Goal: Task Accomplishment & Management: Complete application form

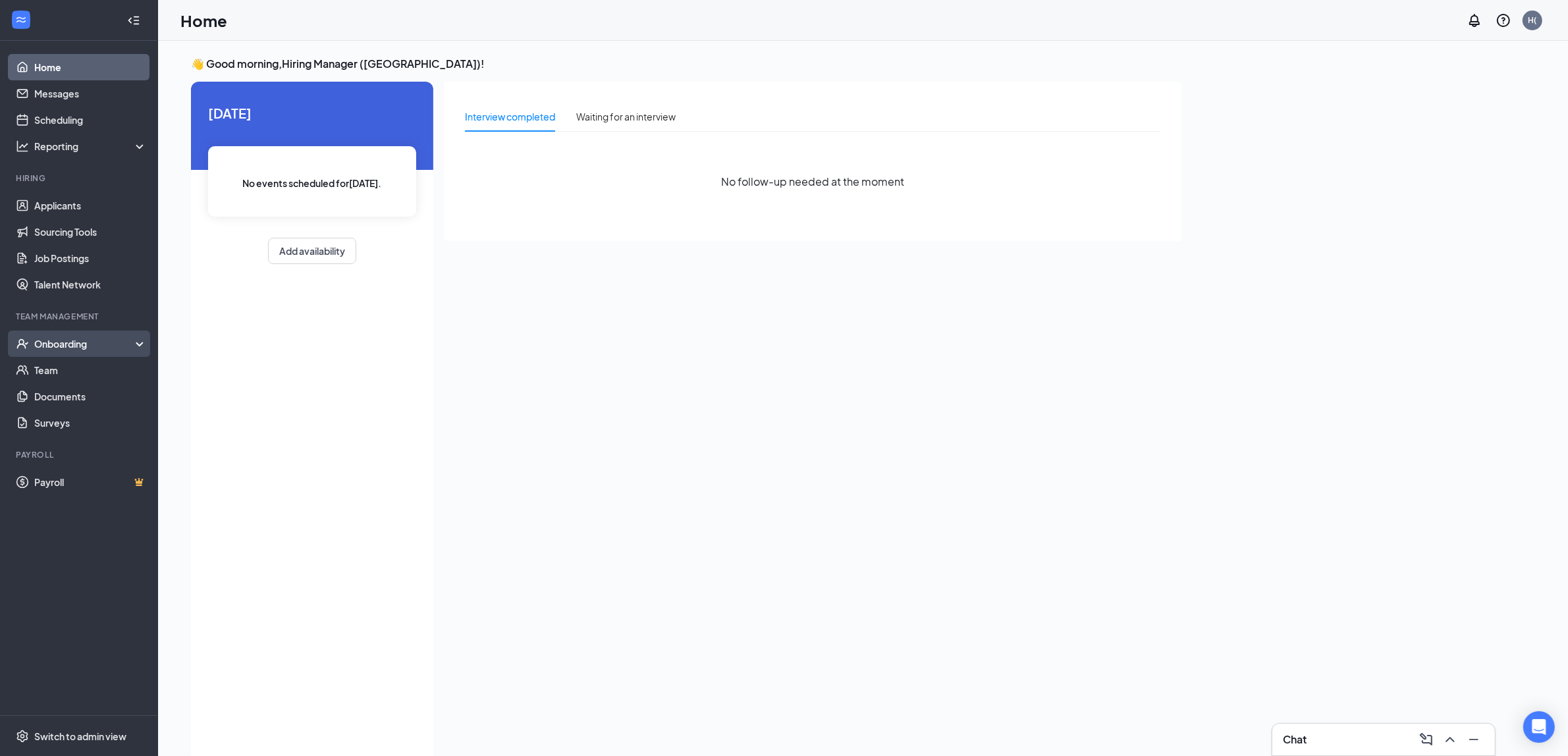
click at [108, 347] on div "Onboarding" at bounding box center [85, 343] width 101 height 13
click at [87, 379] on link "Overview" at bounding box center [91, 370] width 112 height 27
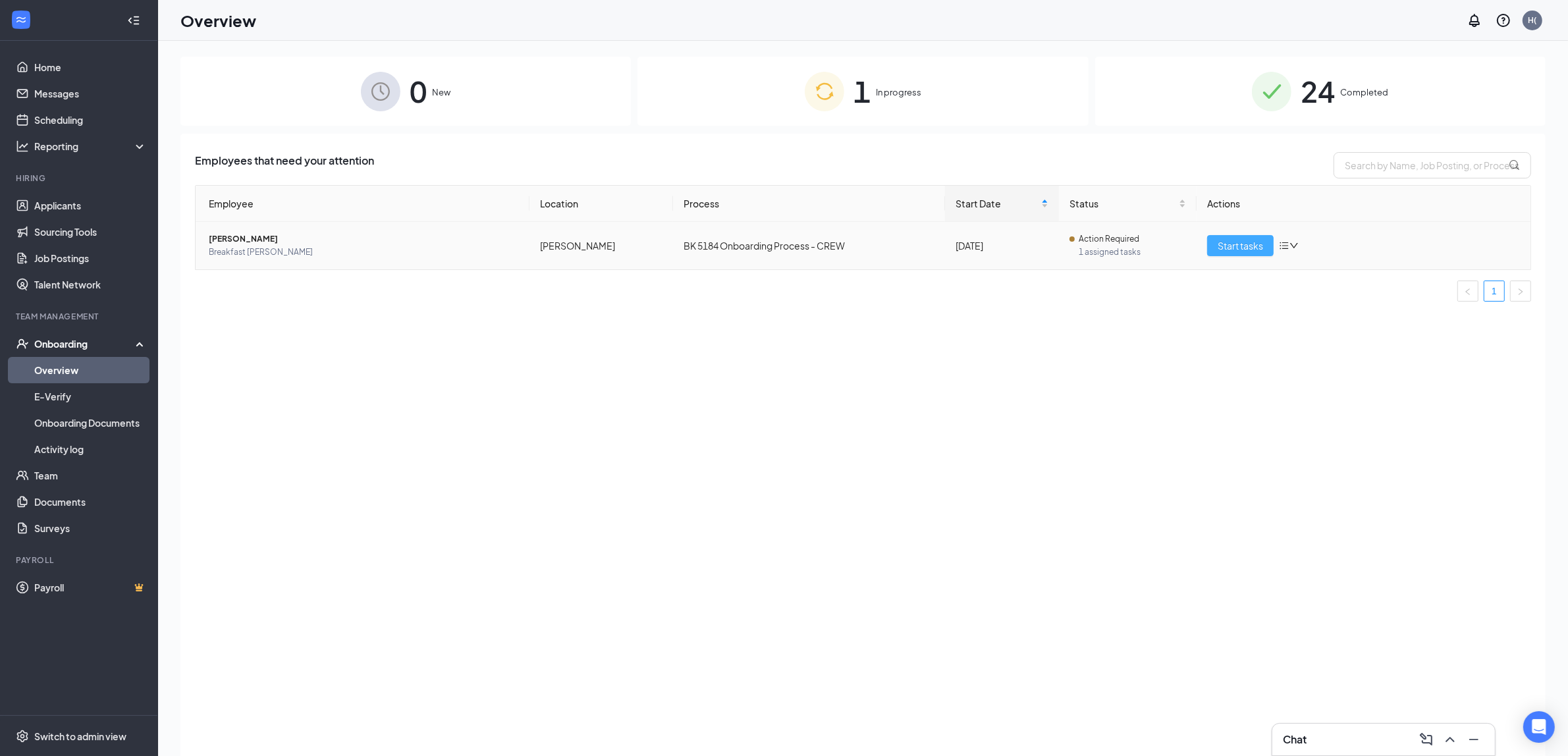
click at [1243, 243] on span "Start tasks" at bounding box center [1240, 245] width 45 height 15
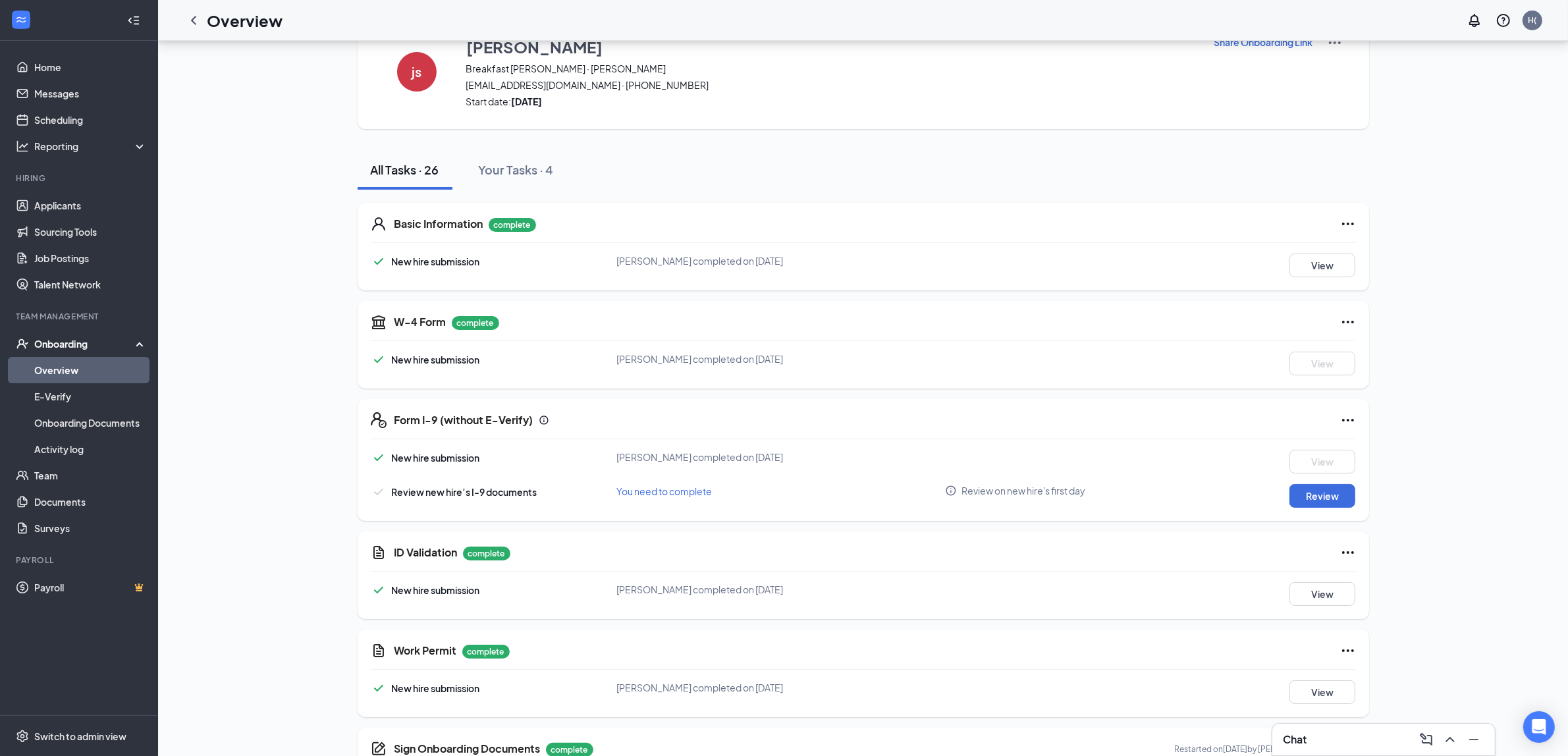
scroll to position [82, 0]
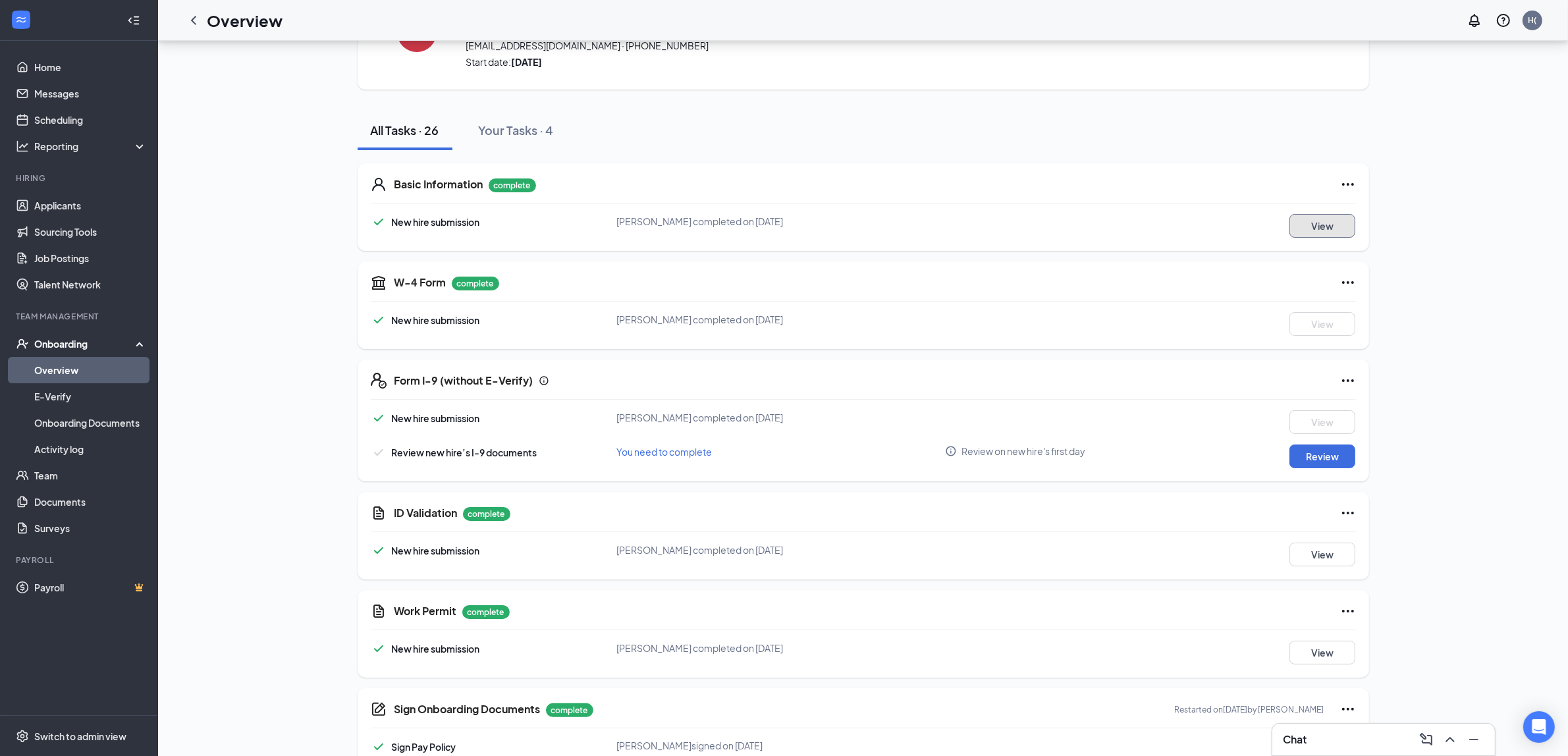
click at [1335, 229] on button "View" at bounding box center [1322, 225] width 66 height 23
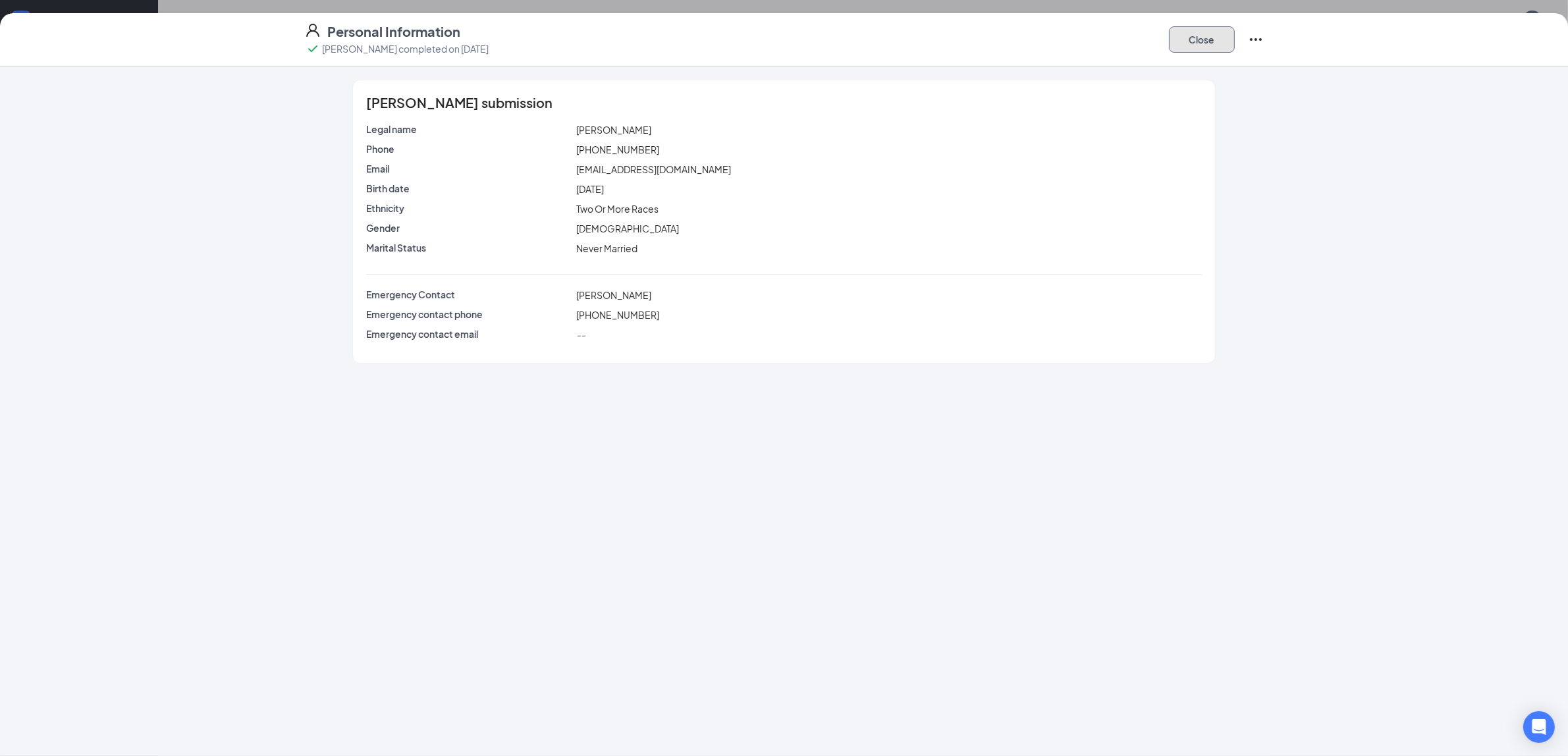
click at [1190, 43] on button "Close" at bounding box center [1202, 40] width 66 height 27
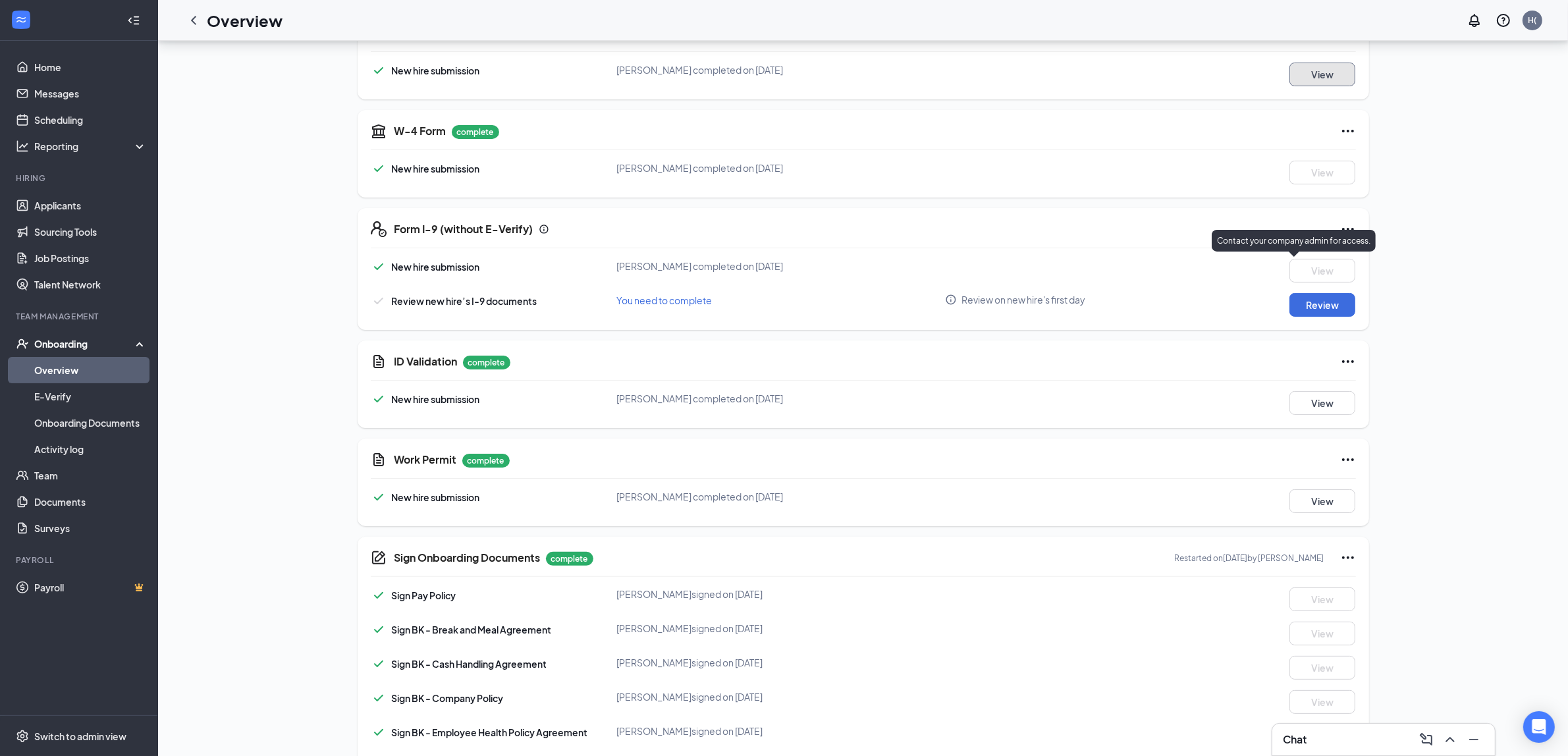
scroll to position [247, 0]
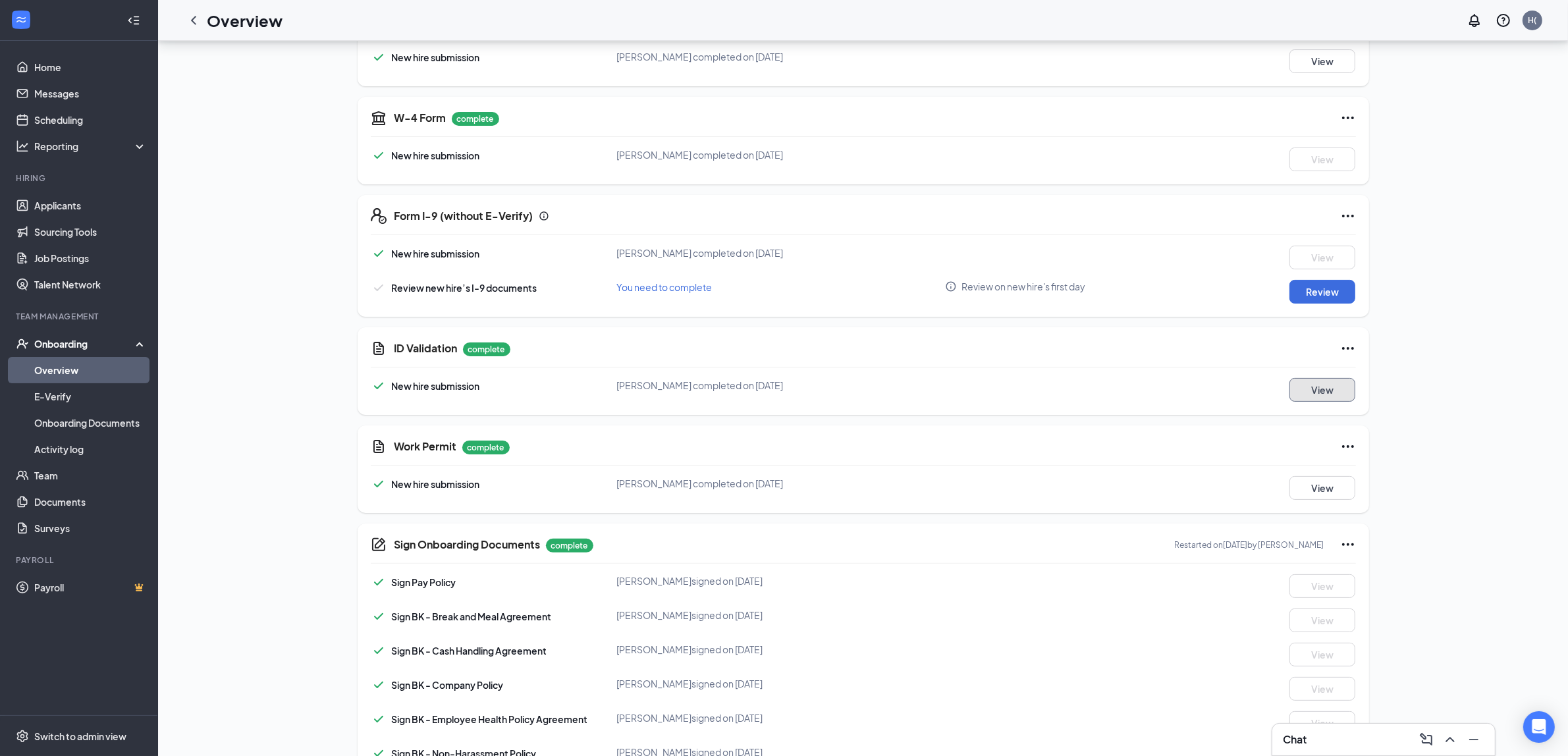
click at [1332, 381] on button "View" at bounding box center [1322, 389] width 66 height 23
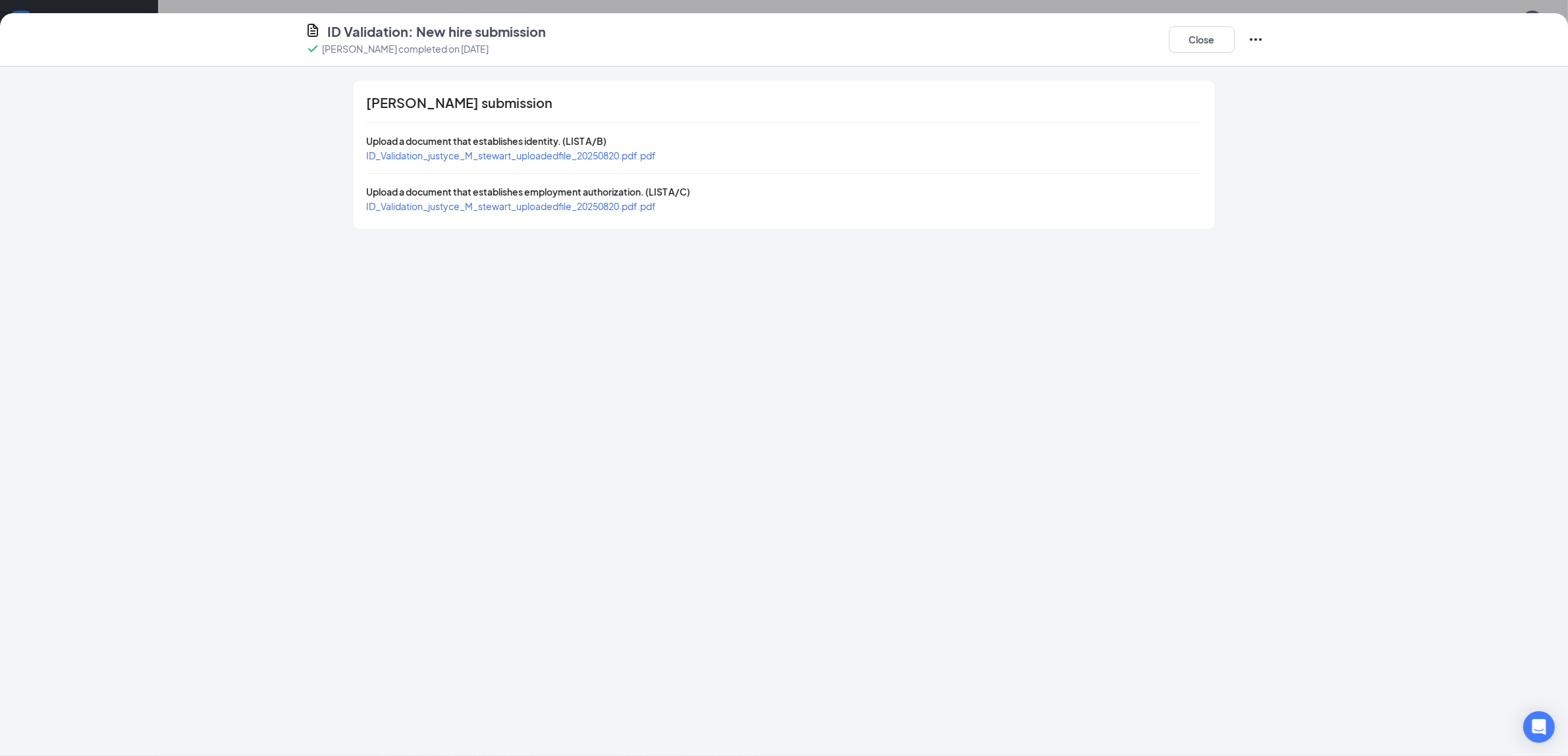
click at [576, 162] on div "ID_Validation_justyce_M_stewart_uploadedfile_20250820.pdf.pdf" at bounding box center [510, 155] width 290 height 15
click at [578, 157] on span "ID_Validation_justyce_M_stewart_uploadedfile_20250820.pdf.pdf" at bounding box center [510, 155] width 290 height 12
click at [517, 208] on span "ID_Validation_justyce_M_stewart_uploadedfile_20250820.pdf.pdf" at bounding box center [510, 206] width 290 height 12
click at [1199, 35] on button "Close" at bounding box center [1202, 40] width 66 height 27
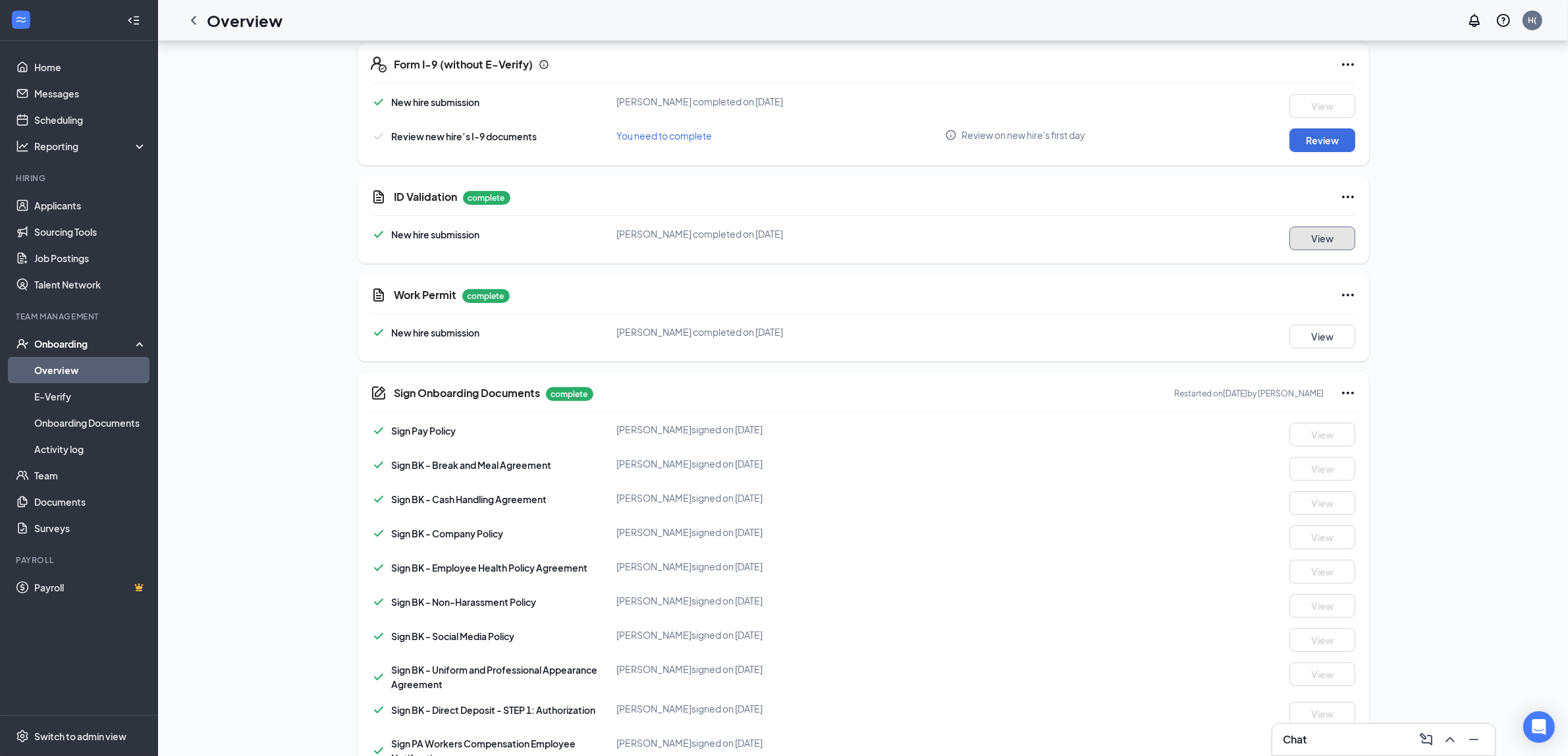
scroll to position [411, 0]
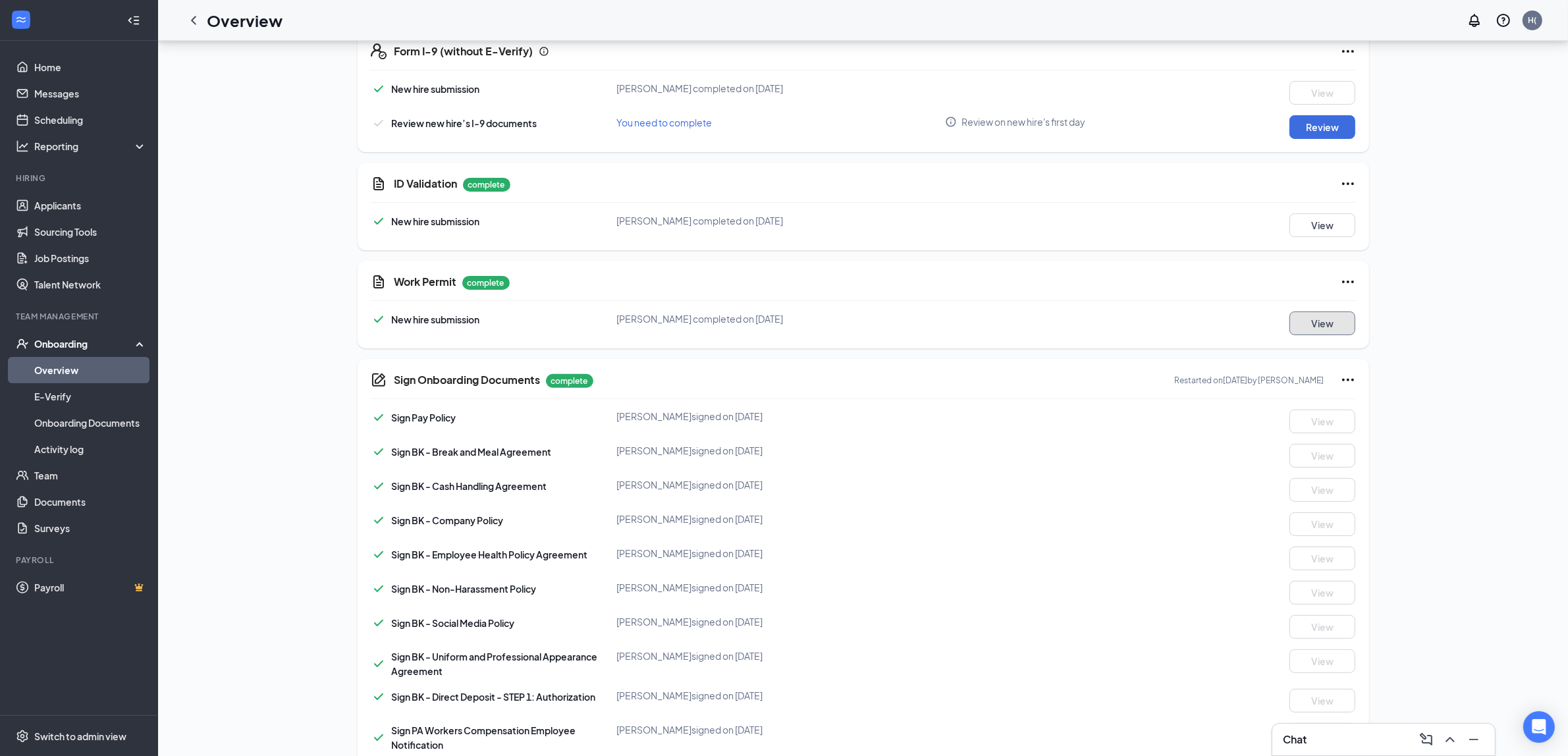
click at [1334, 314] on button "View" at bounding box center [1322, 323] width 66 height 23
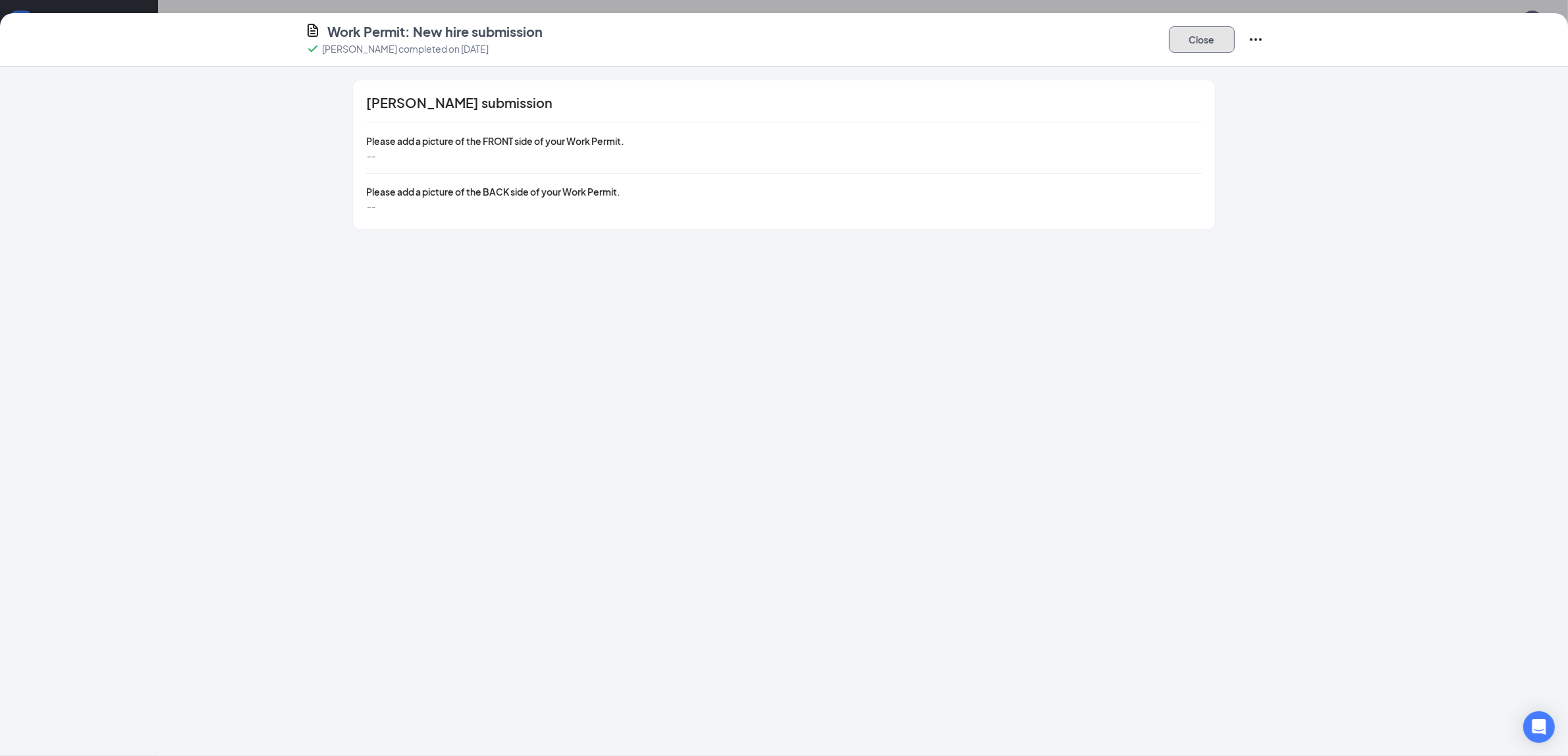
click at [1196, 46] on button "Close" at bounding box center [1202, 40] width 66 height 27
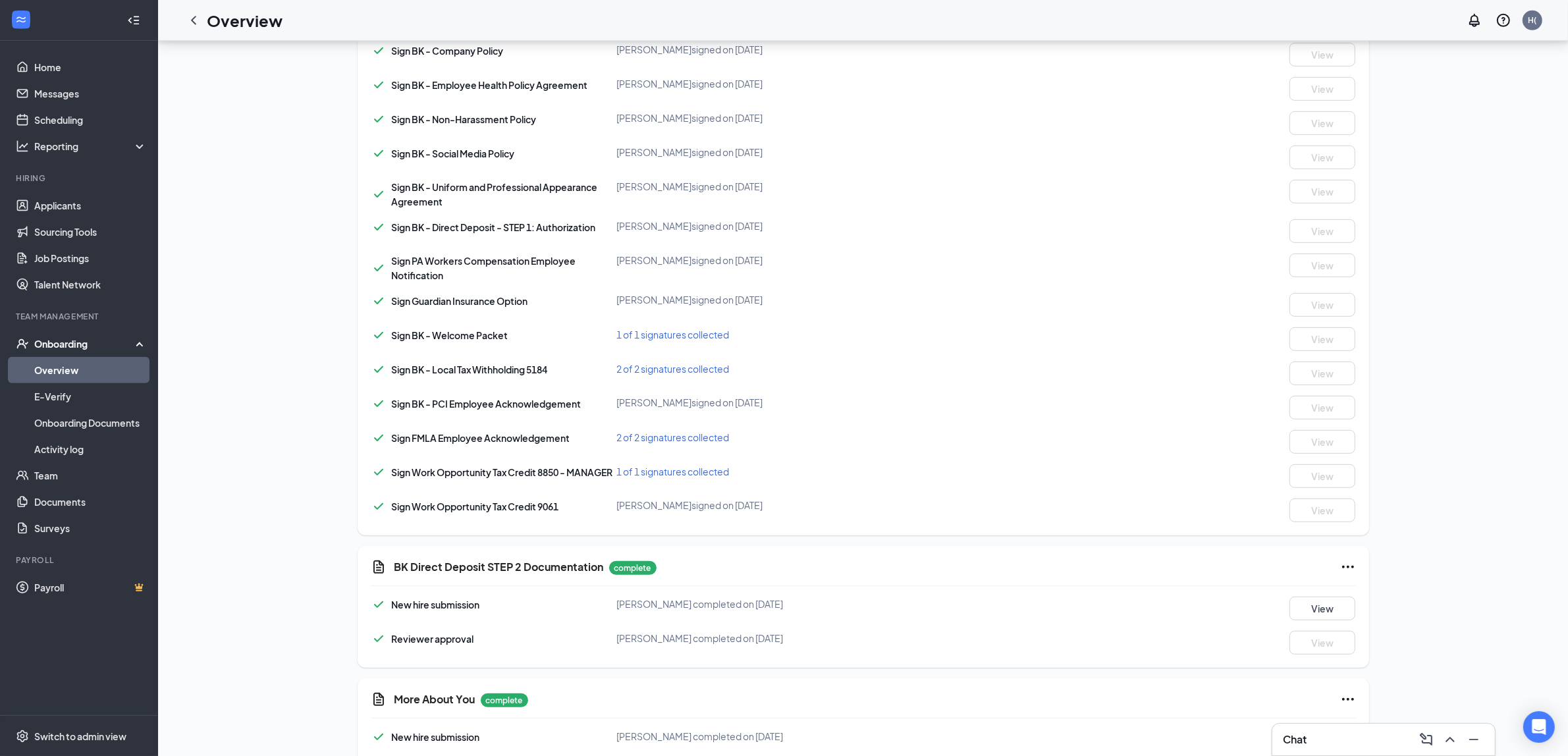
scroll to position [913, 0]
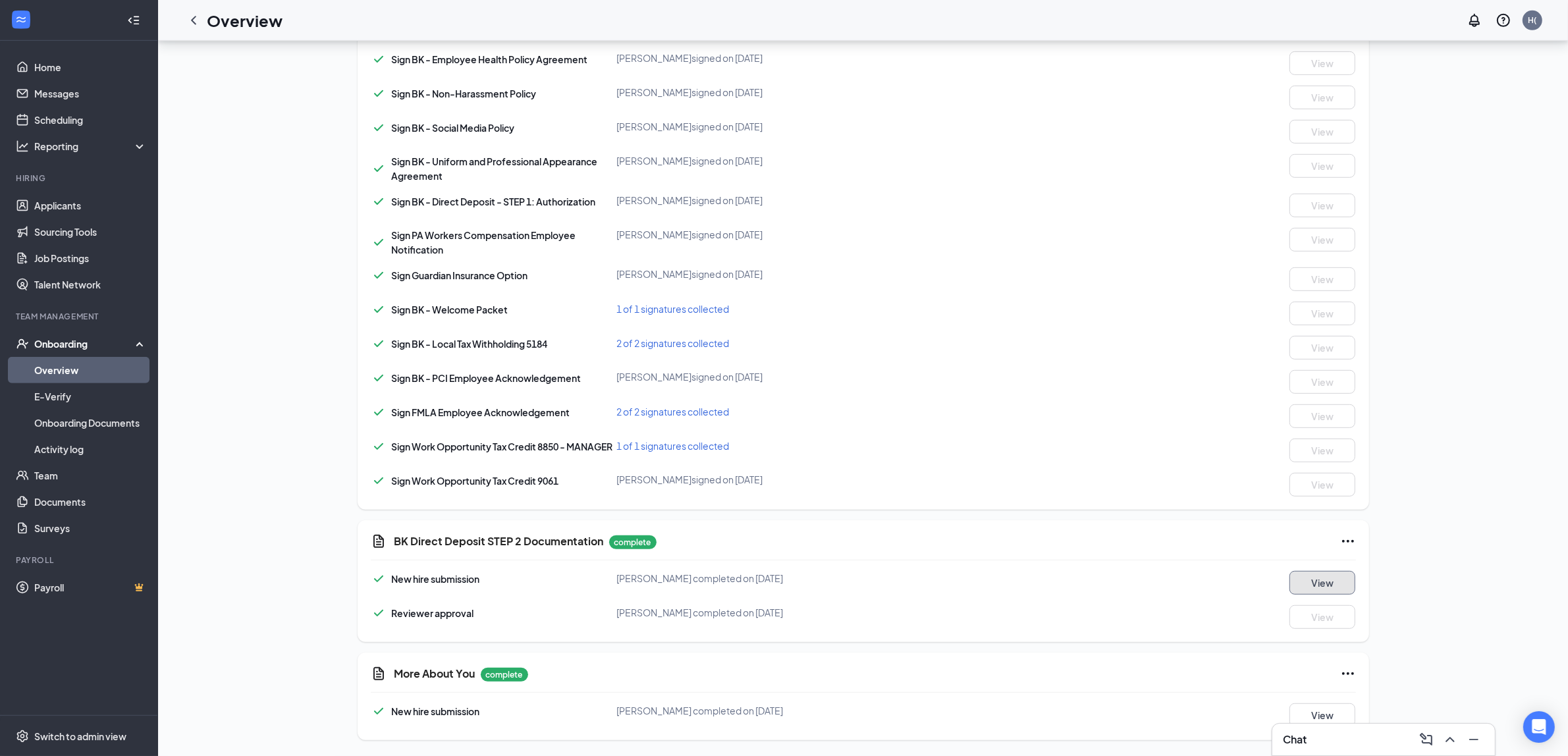
click at [1337, 583] on button "View" at bounding box center [1322, 583] width 66 height 23
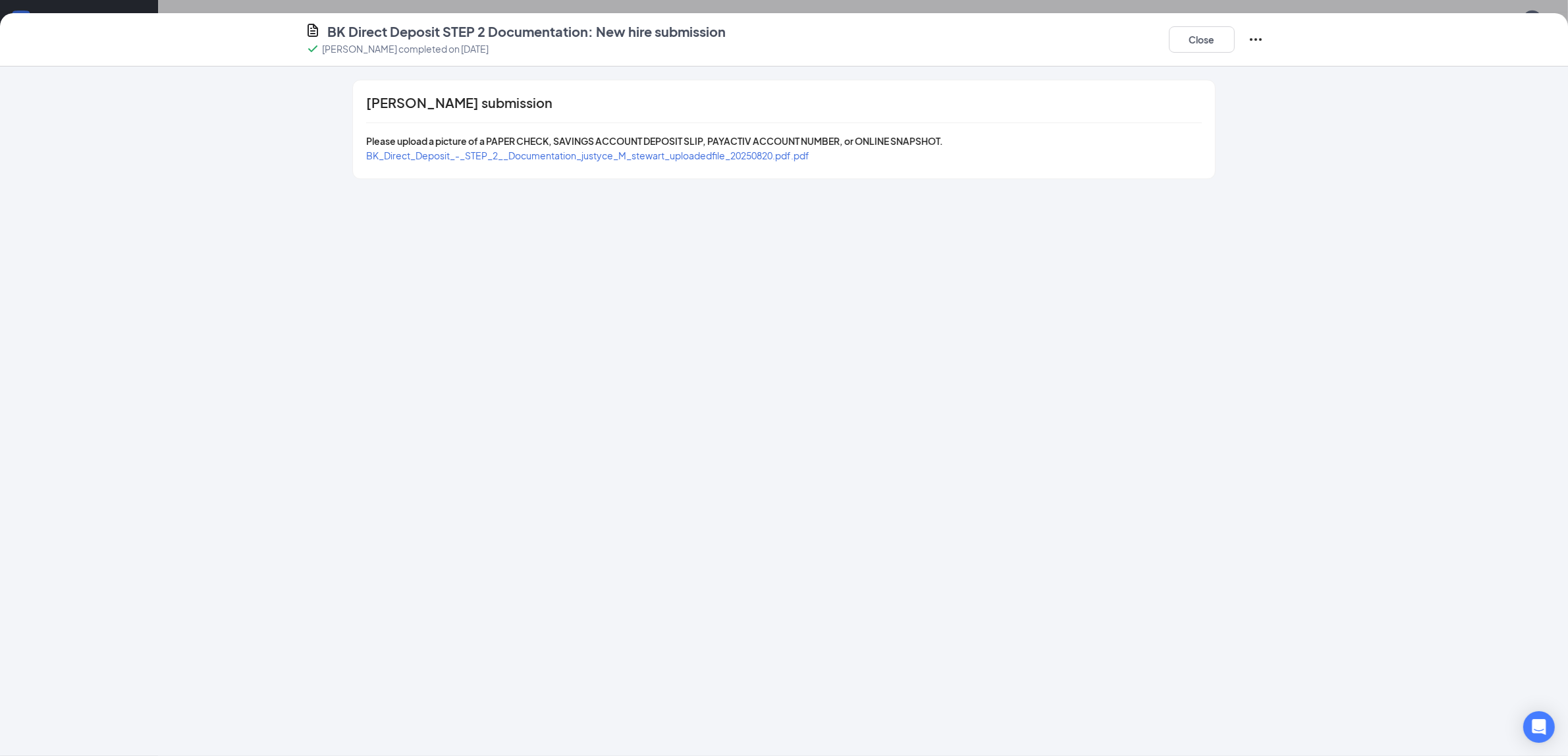
click at [733, 154] on span "BK_Direct_Deposit_-_STEP_2__Documentation_justyce_M_stewart_uploadedfile_202508…" at bounding box center [588, 155] width 443 height 12
click at [1169, 37] on button "Close" at bounding box center [1202, 40] width 66 height 27
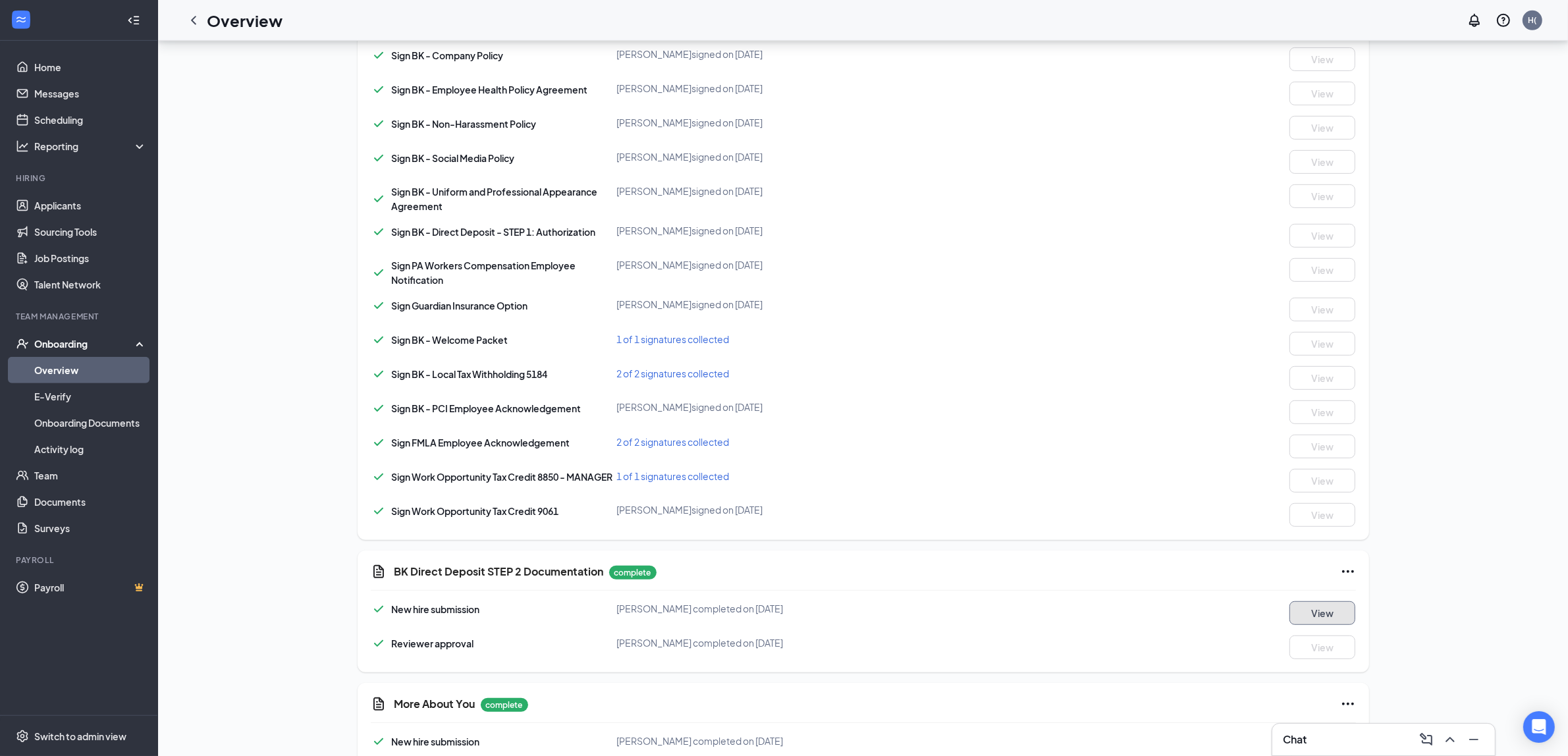
scroll to position [913, 0]
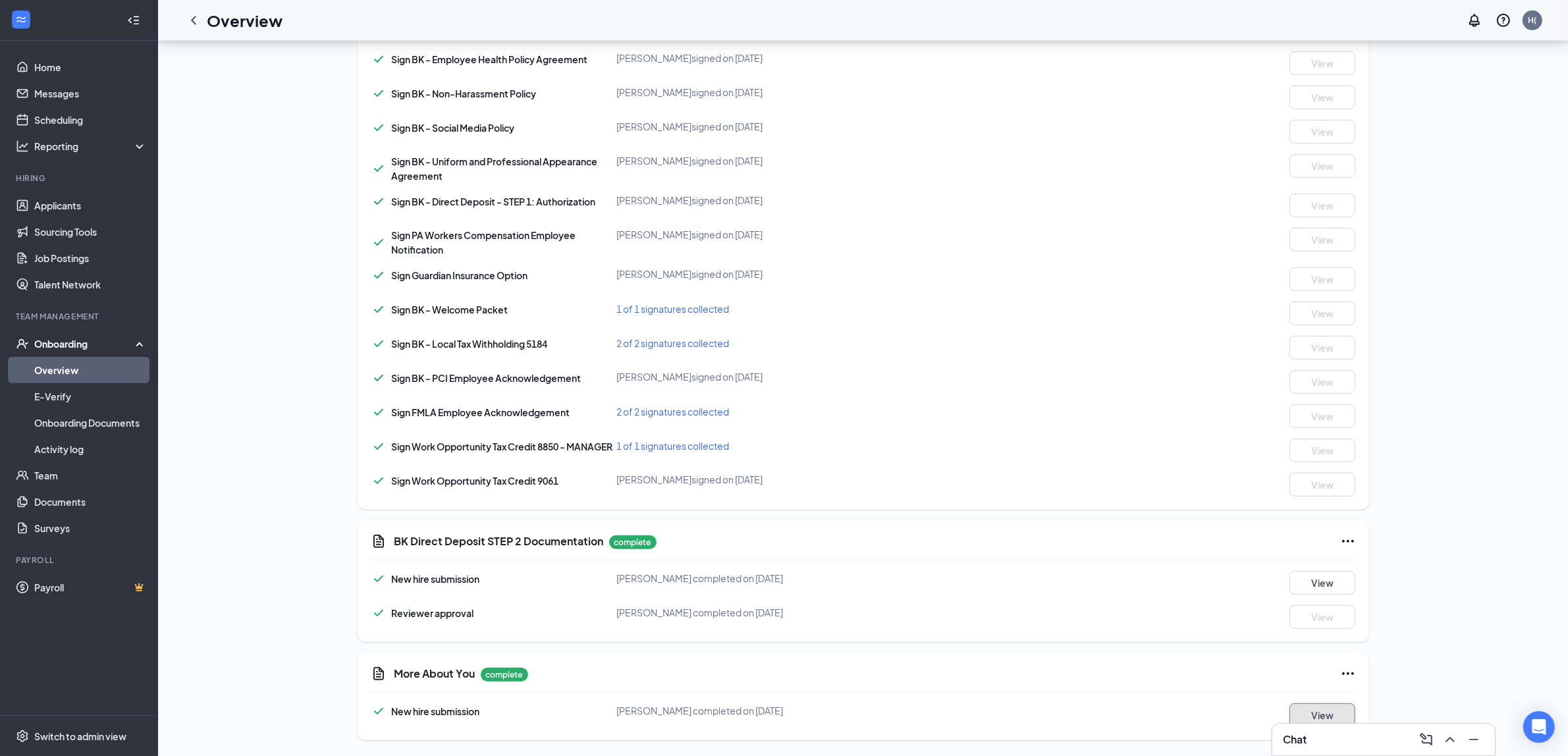
click at [1321, 711] on button "View" at bounding box center [1322, 715] width 66 height 23
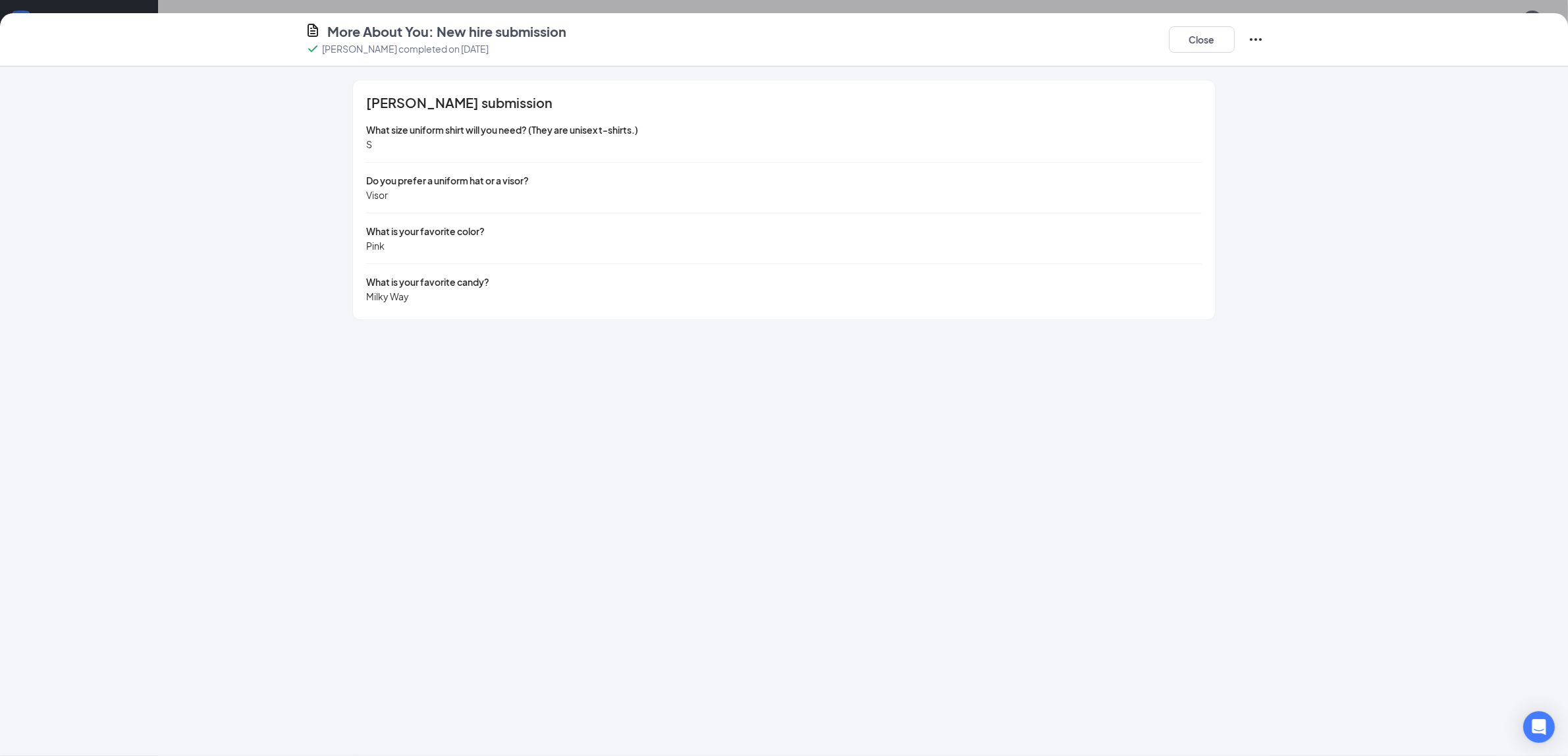
scroll to position [419, 0]
click at [1191, 37] on button "Close" at bounding box center [1202, 40] width 66 height 27
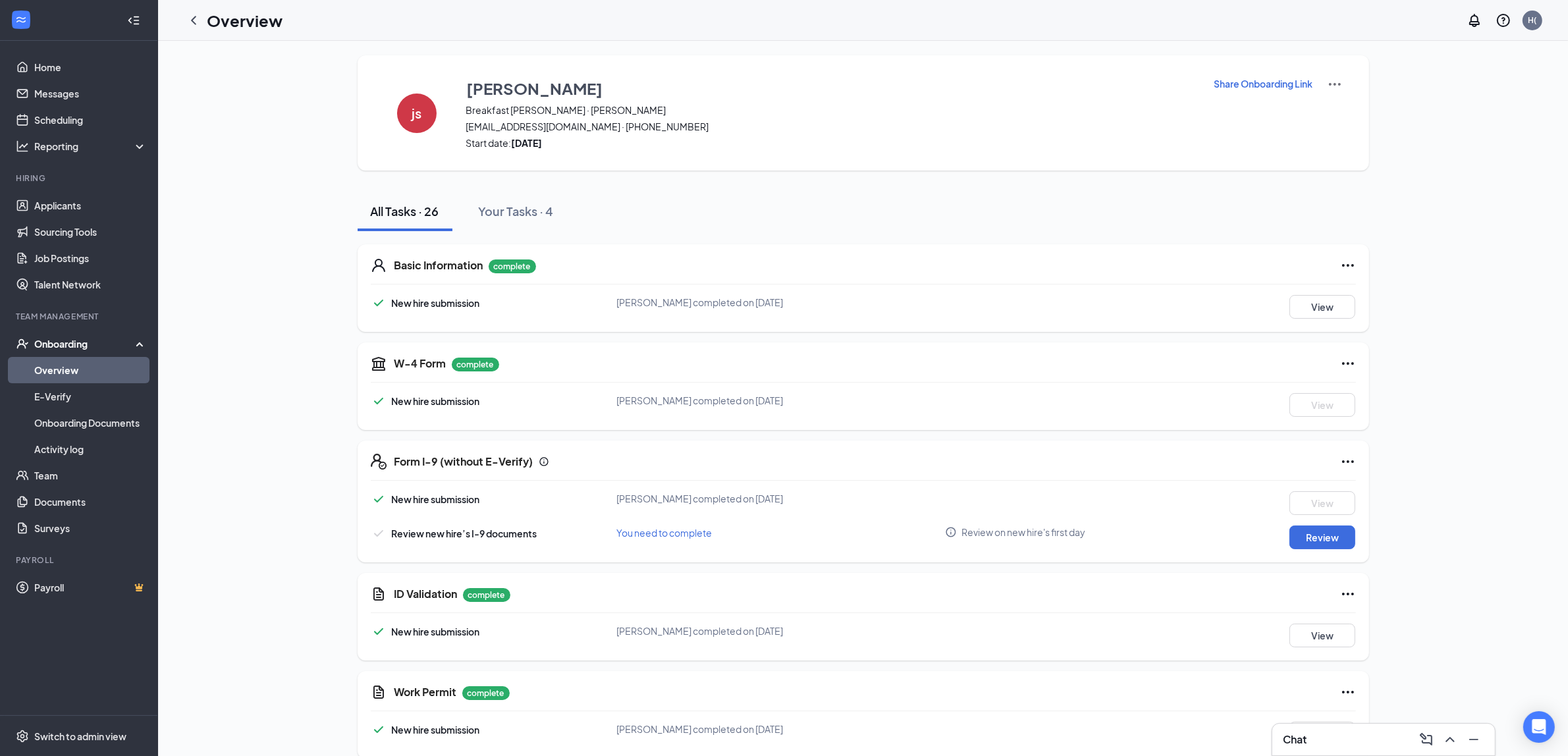
scroll to position [0, 0]
click at [1324, 538] on button "Review" at bounding box center [1322, 538] width 66 height 23
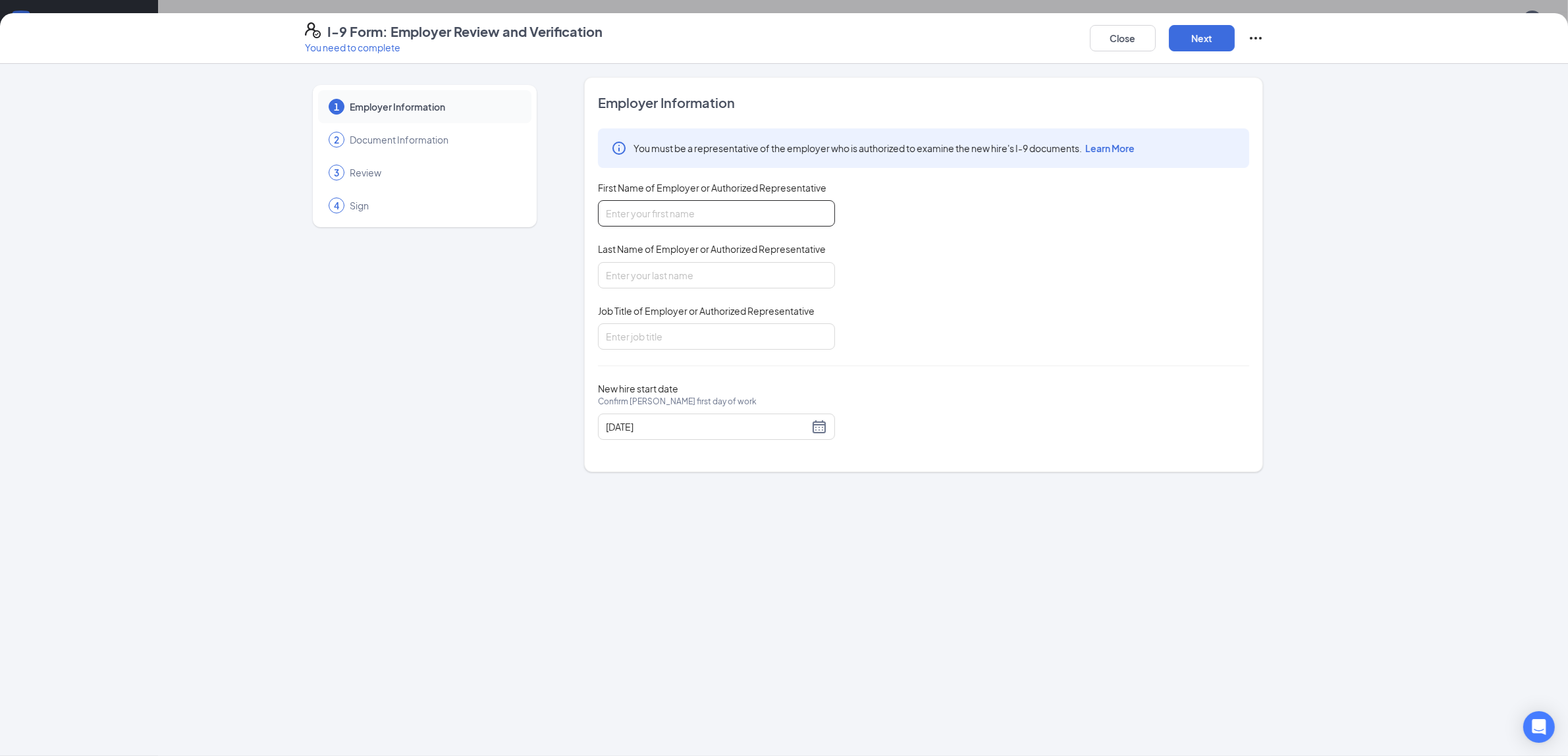
click at [781, 209] on input "First Name of Employer or Authorized Representative" at bounding box center [716, 214] width 237 height 27
type input "Crystal"
type input "[PERSON_NAME]"
type input "Assistant Manager"
click at [827, 430] on div "[DATE]" at bounding box center [716, 427] width 222 height 16
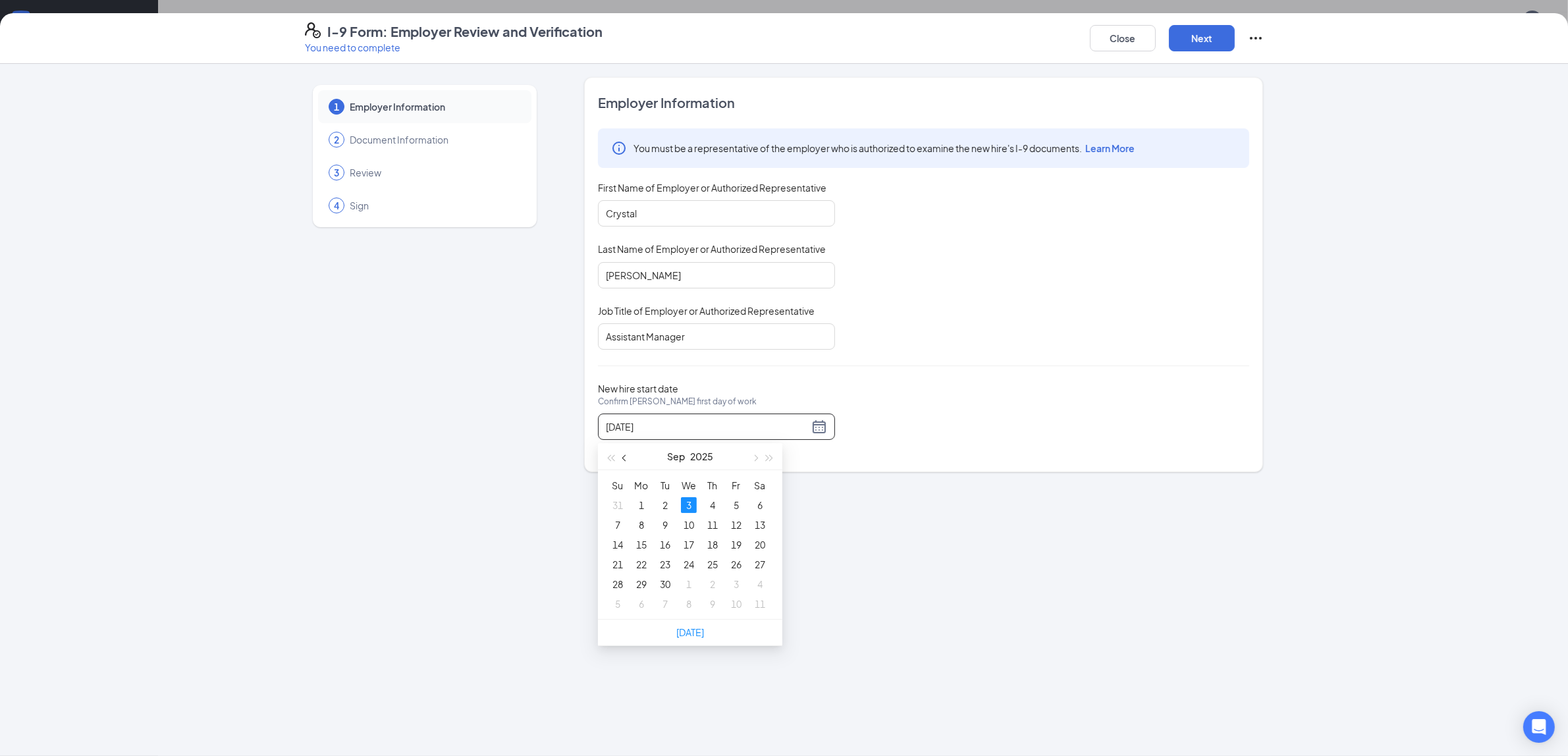
click at [626, 454] on button "button" at bounding box center [625, 456] width 15 height 27
type input "[DATE]"
click at [667, 584] on div "26" at bounding box center [665, 584] width 16 height 16
click at [1213, 44] on button "Next" at bounding box center [1202, 38] width 66 height 27
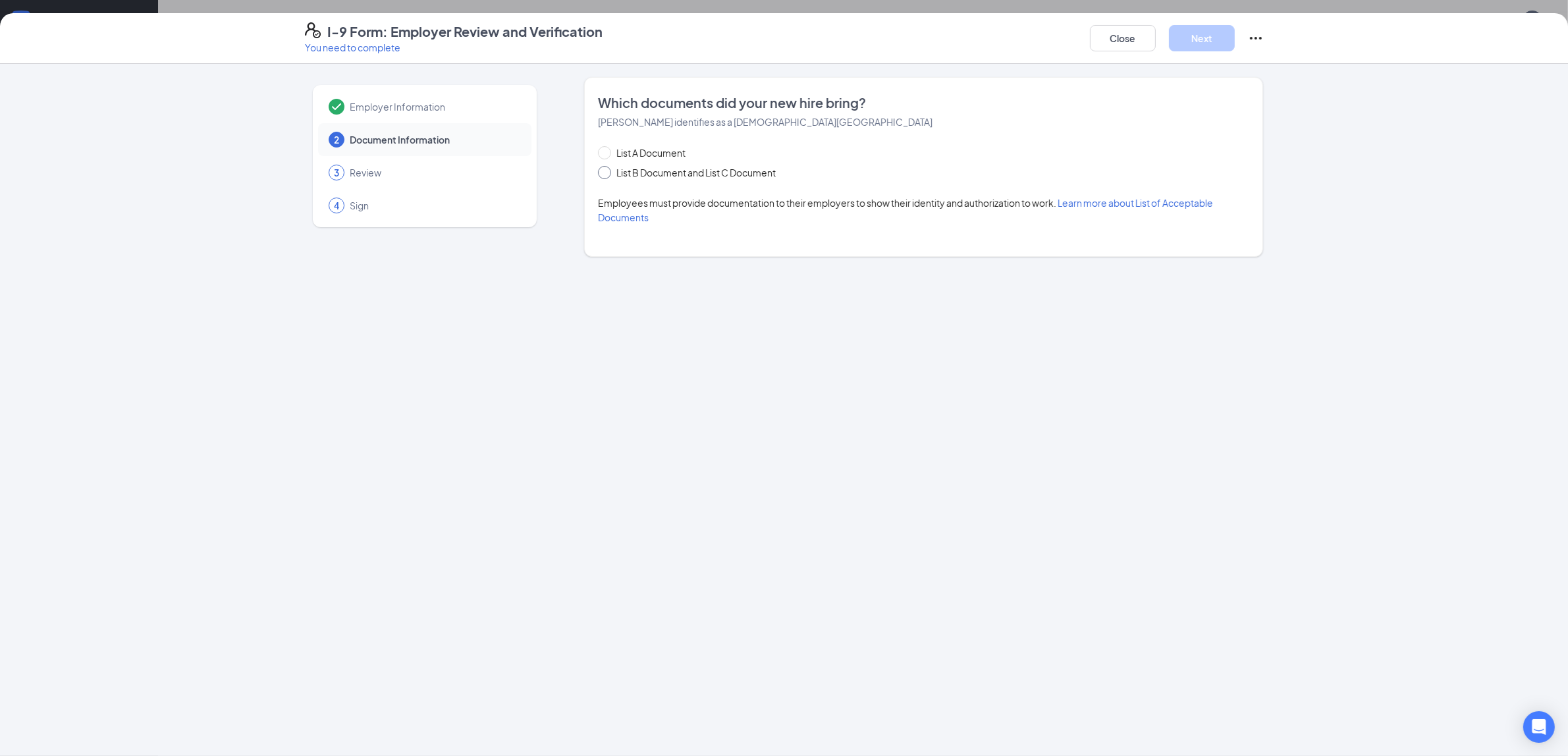
click at [603, 172] on input "List B Document and List C Document" at bounding box center [603, 171] width 9 height 9
radio input "true"
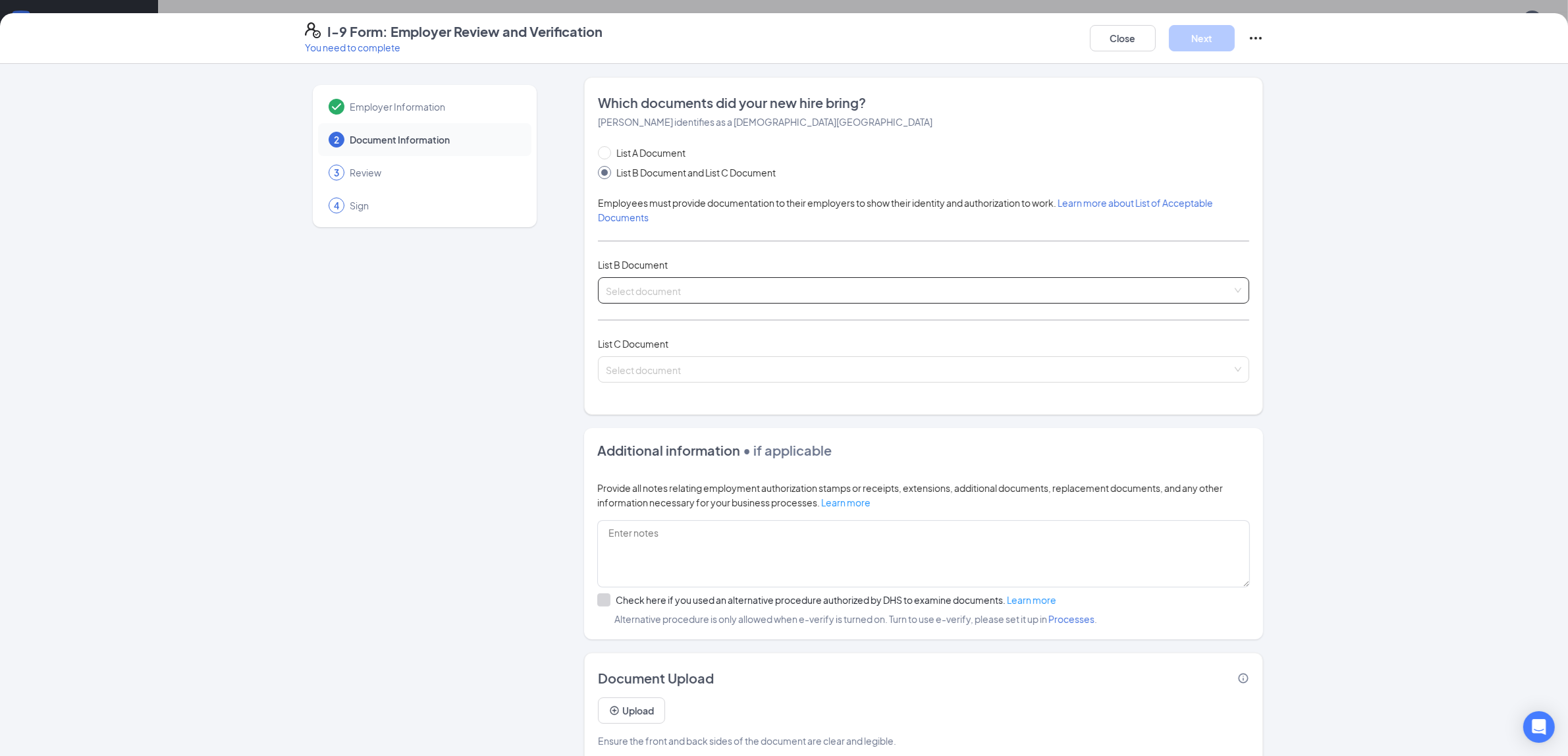
click at [763, 291] on input "search" at bounding box center [919, 287] width 627 height 20
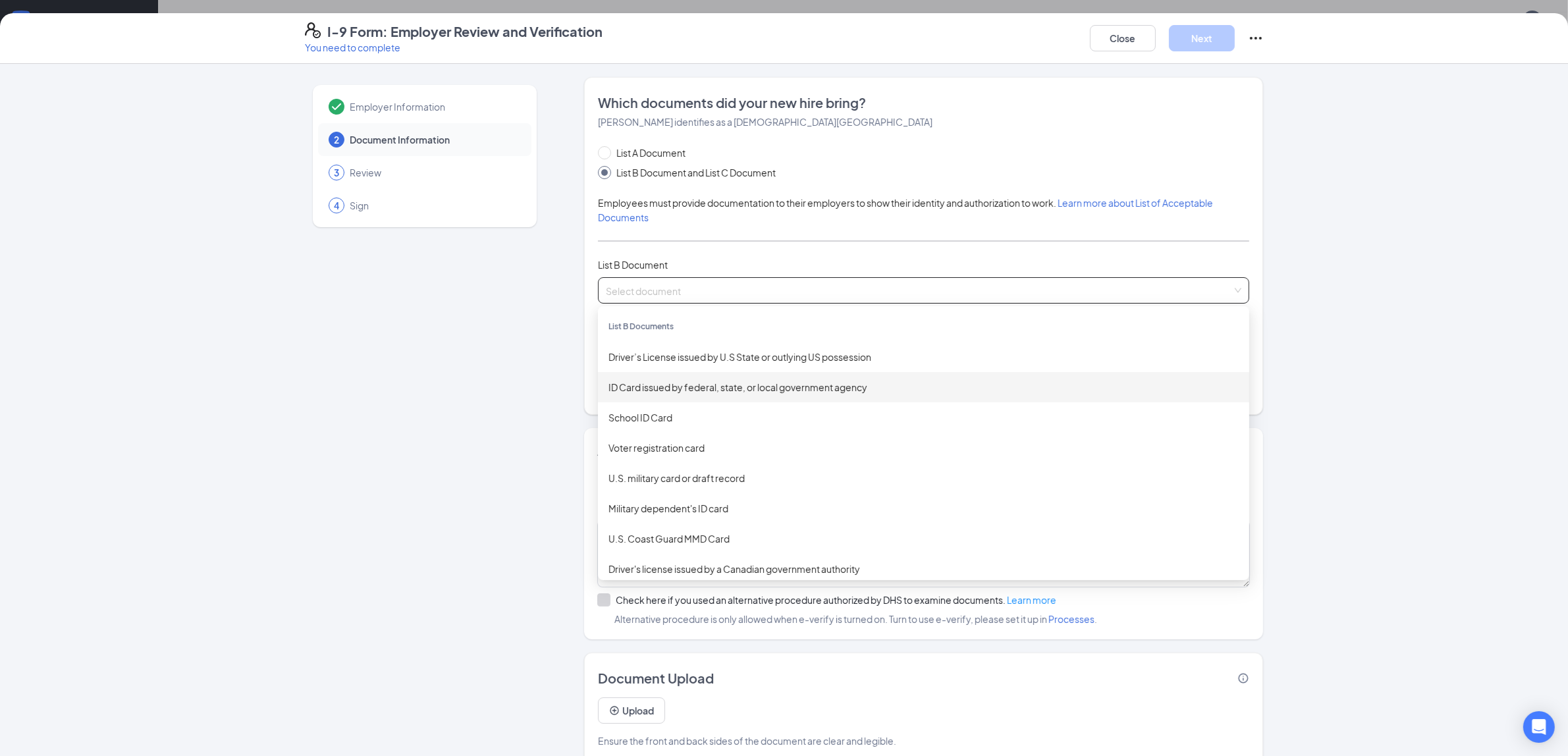
click at [743, 387] on div "ID Card issued by federal, state, or local government agency" at bounding box center [924, 387] width 631 height 15
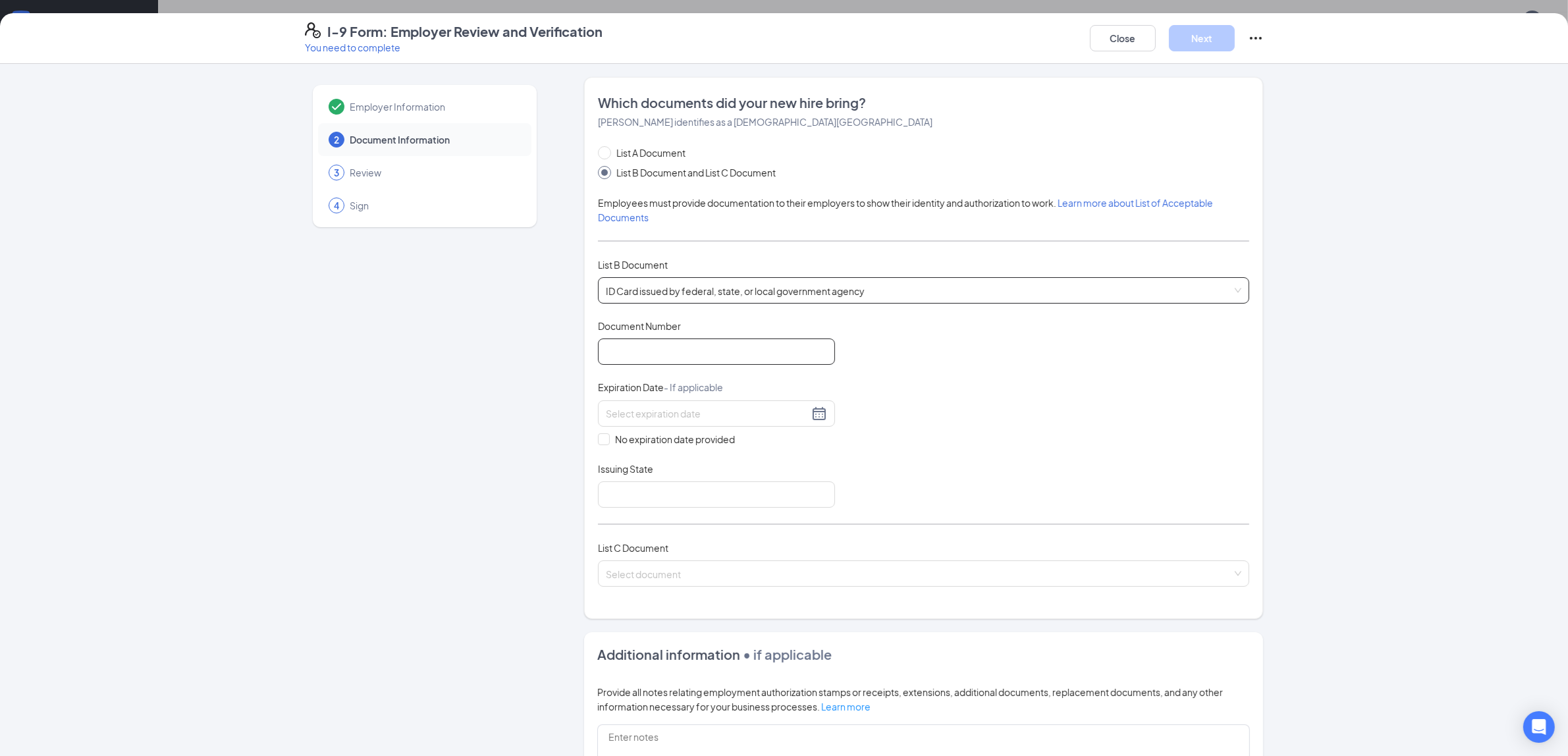
click at [719, 357] on input "Document Number" at bounding box center [716, 352] width 237 height 27
type input "34912377"
click at [766, 420] on input at bounding box center [707, 413] width 203 height 15
click at [752, 443] on button "button" at bounding box center [748, 443] width 15 height 27
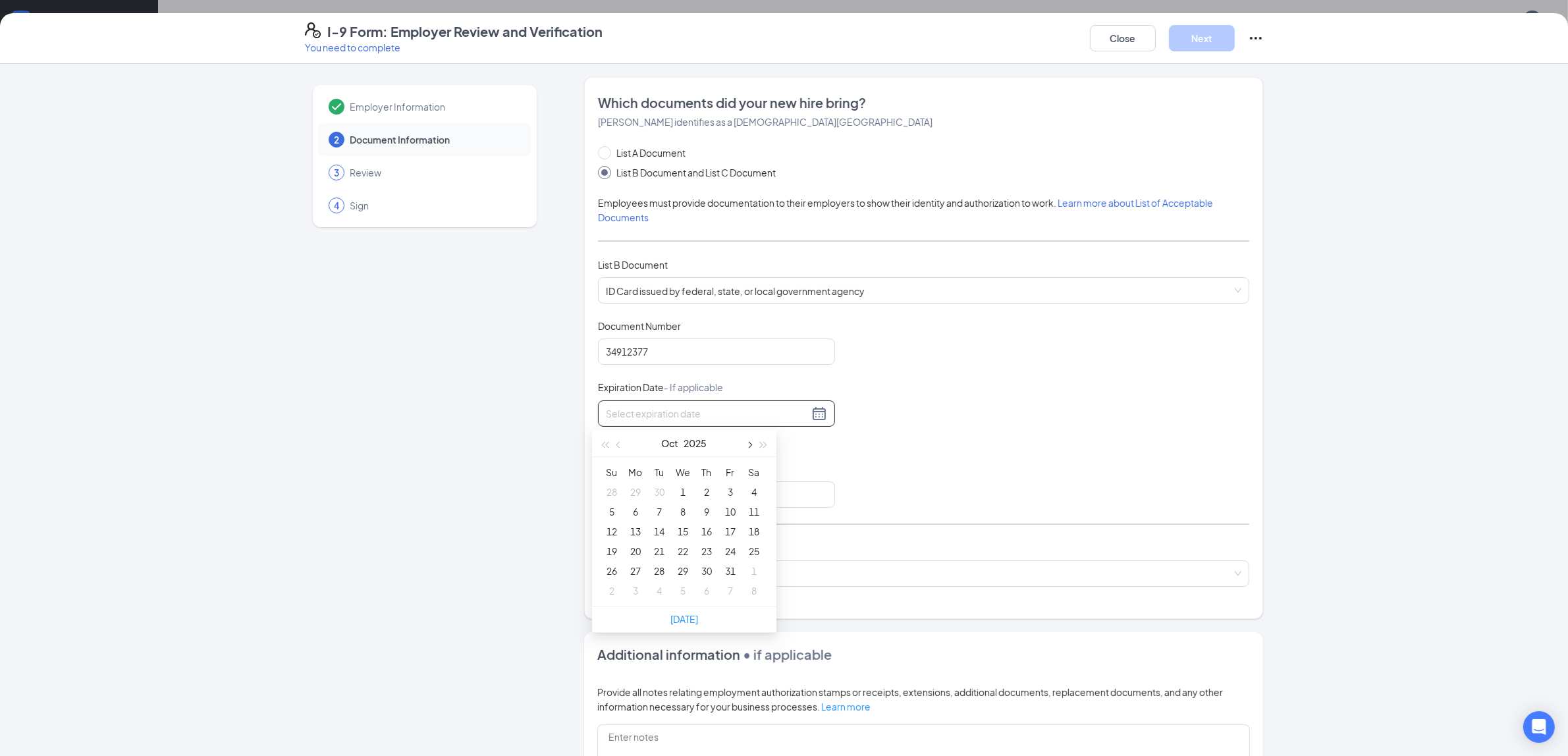
click at [752, 443] on button "button" at bounding box center [748, 443] width 15 height 27
click at [681, 573] on div "31" at bounding box center [683, 570] width 16 height 16
click at [818, 419] on div "[DATE]" at bounding box center [716, 413] width 222 height 16
click at [761, 445] on span "button" at bounding box center [764, 445] width 6 height 6
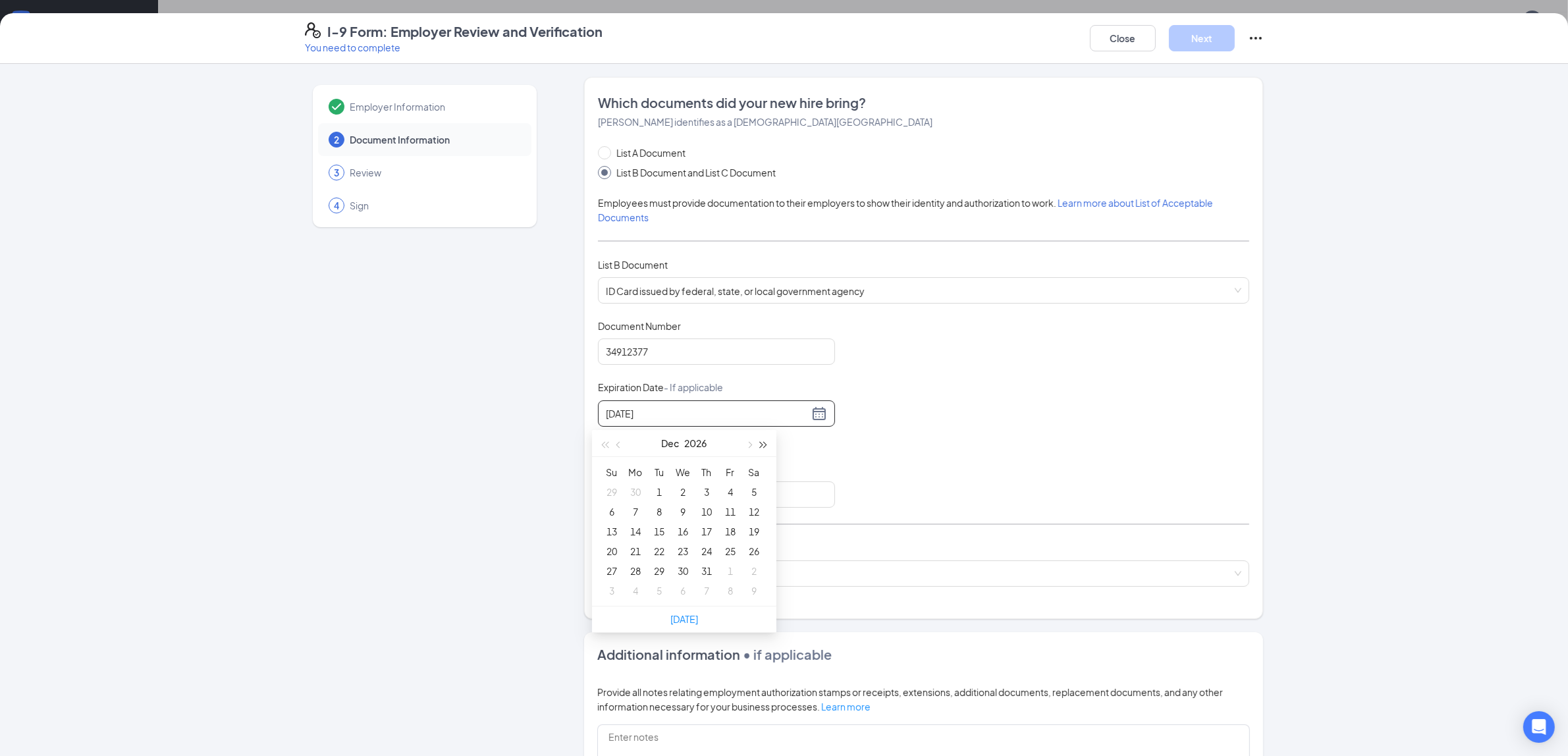
click at [761, 445] on span "button" at bounding box center [764, 445] width 6 height 6
type input "[DATE]"
click at [732, 570] on div "31" at bounding box center [731, 570] width 16 height 16
click at [935, 499] on div "Document Title ID Card issued by federal, state, or local government agency Doc…" at bounding box center [923, 413] width 652 height 188
click at [722, 508] on input "Issuing State" at bounding box center [716, 495] width 237 height 27
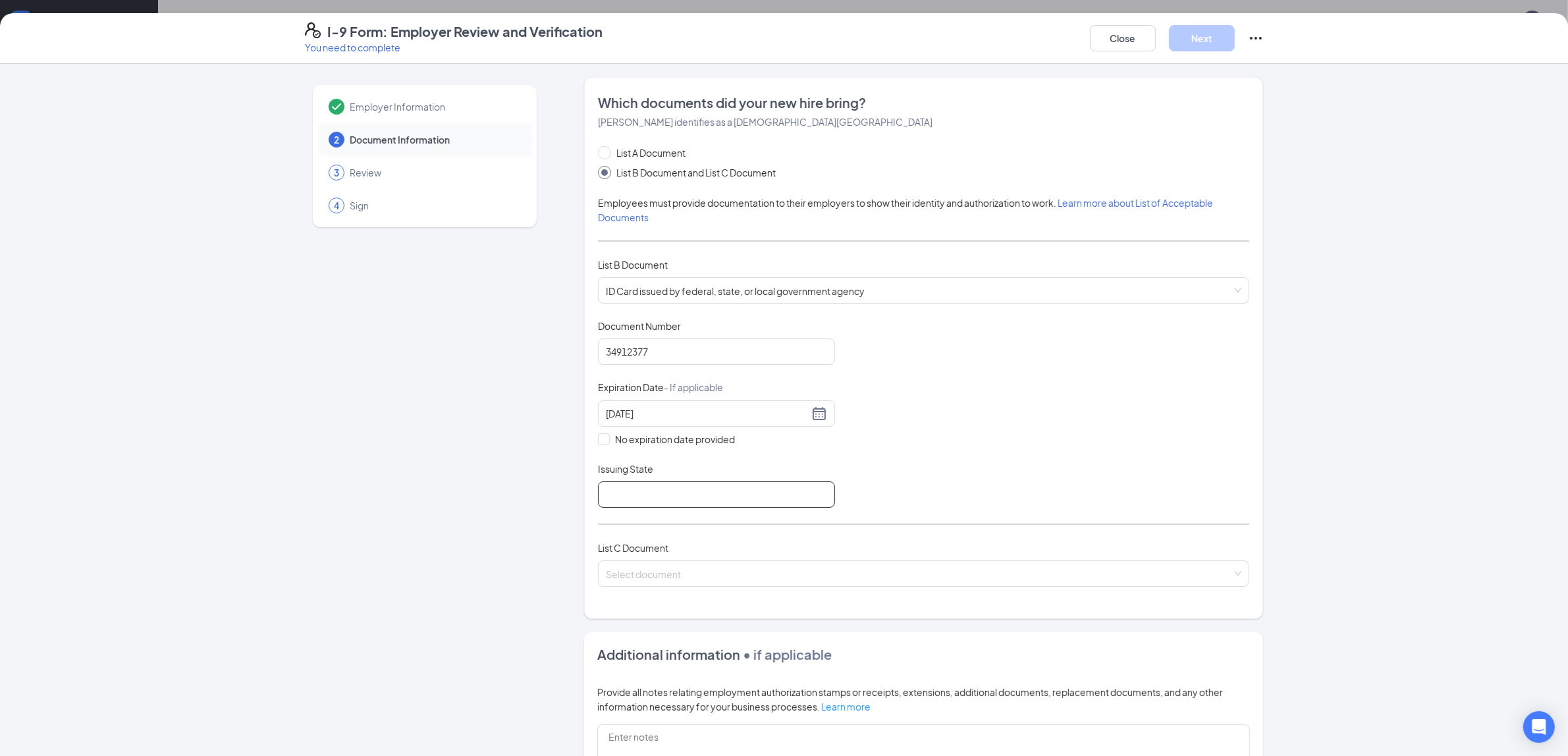
type input "[US_STATE]"
click at [724, 578] on input "search" at bounding box center [919, 570] width 627 height 20
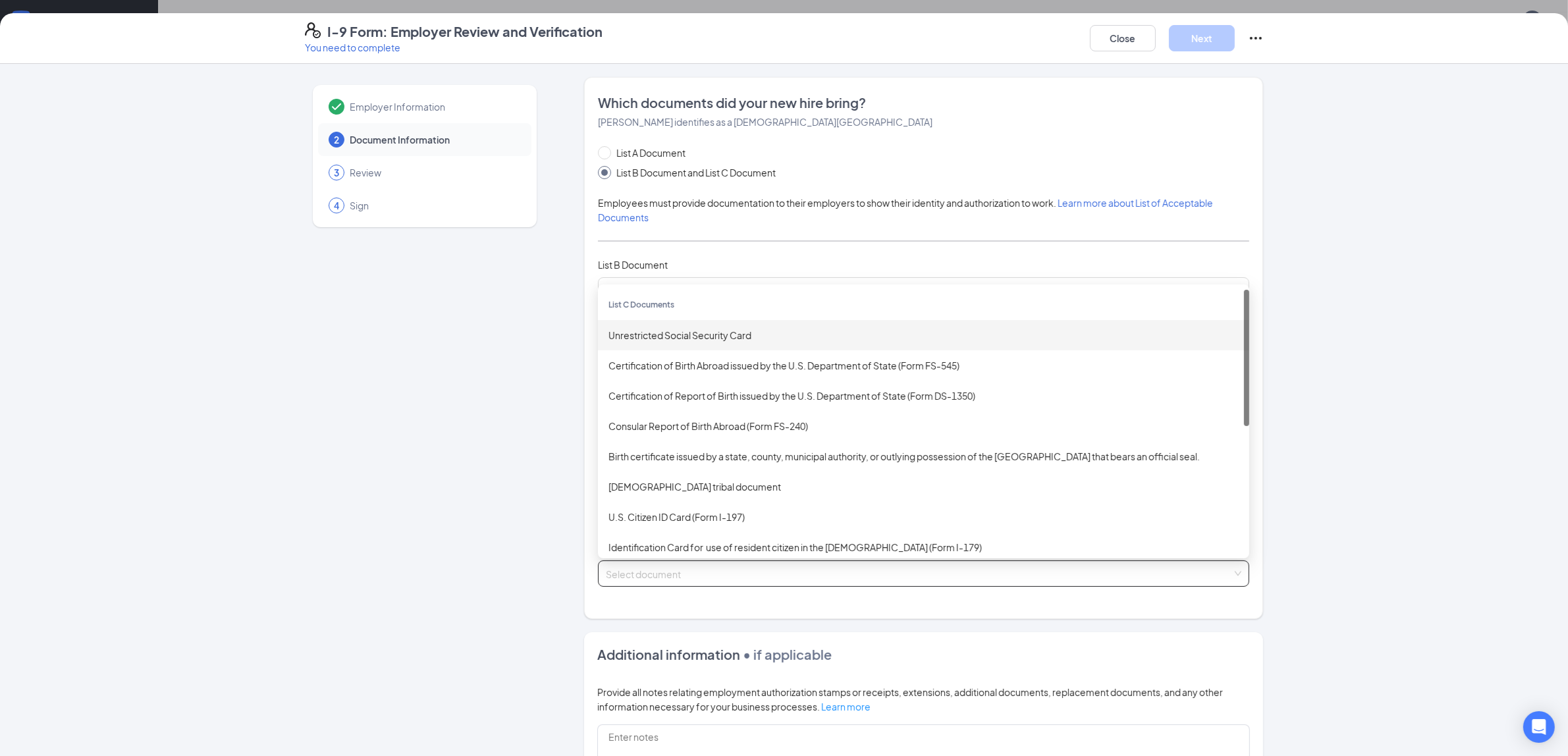
click at [724, 335] on div "Unrestricted Social Security Card" at bounding box center [924, 335] width 631 height 15
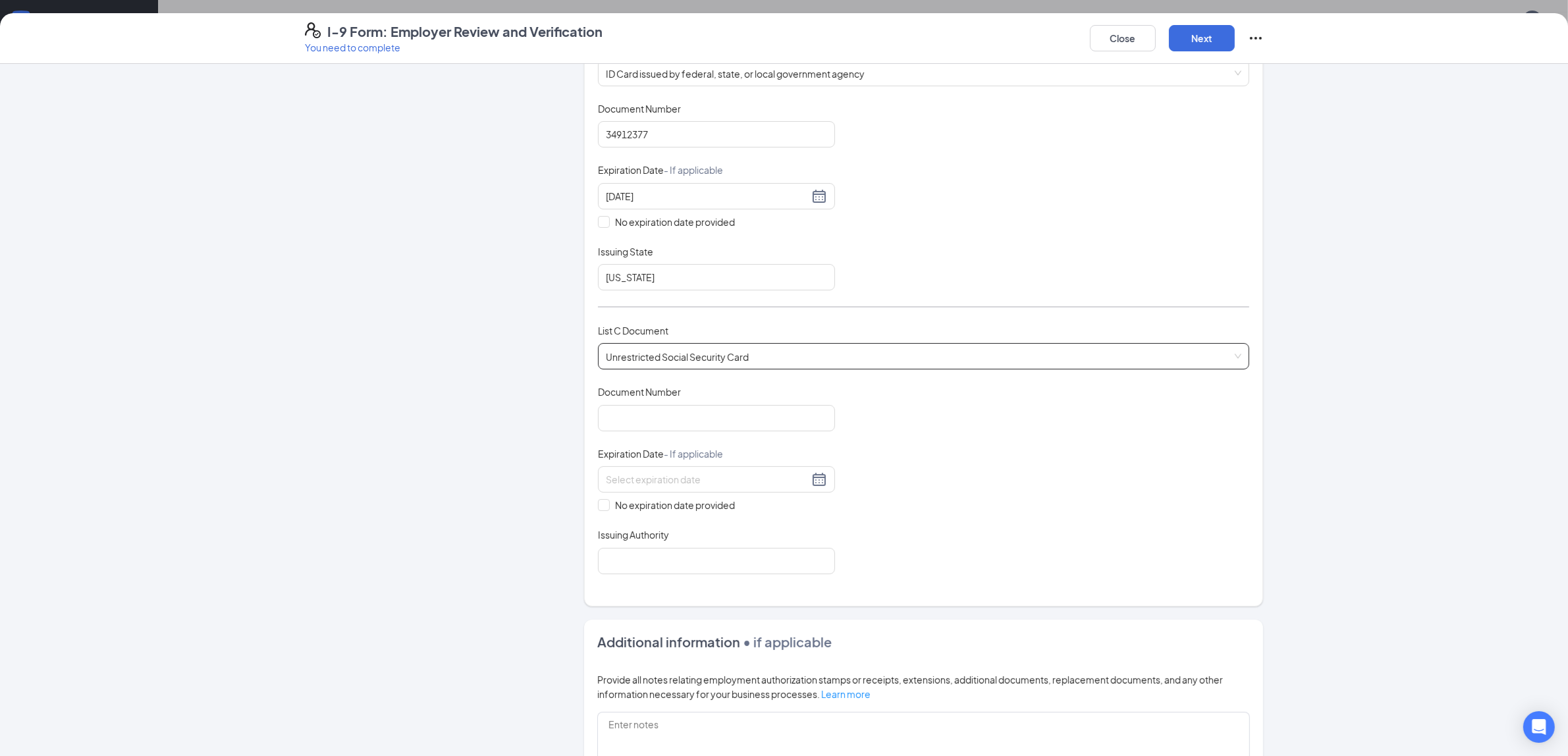
scroll to position [247, 0]
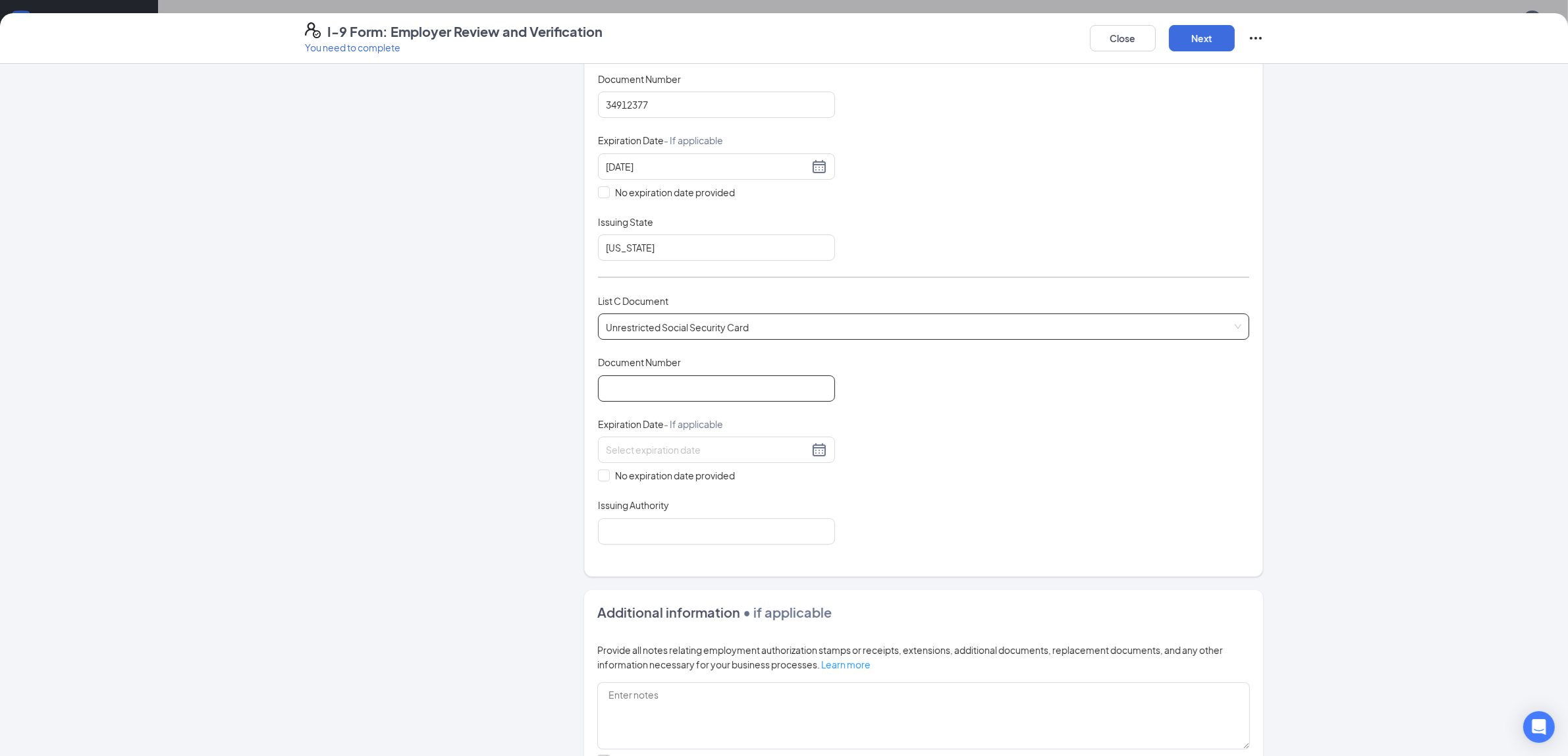
click at [656, 390] on input "Document Number" at bounding box center [716, 389] width 237 height 27
type input "194823965"
click at [603, 478] on span at bounding box center [603, 475] width 12 height 12
click at [603, 478] on input "No expiration date provided" at bounding box center [603, 474] width 9 height 9
checkbox input "true"
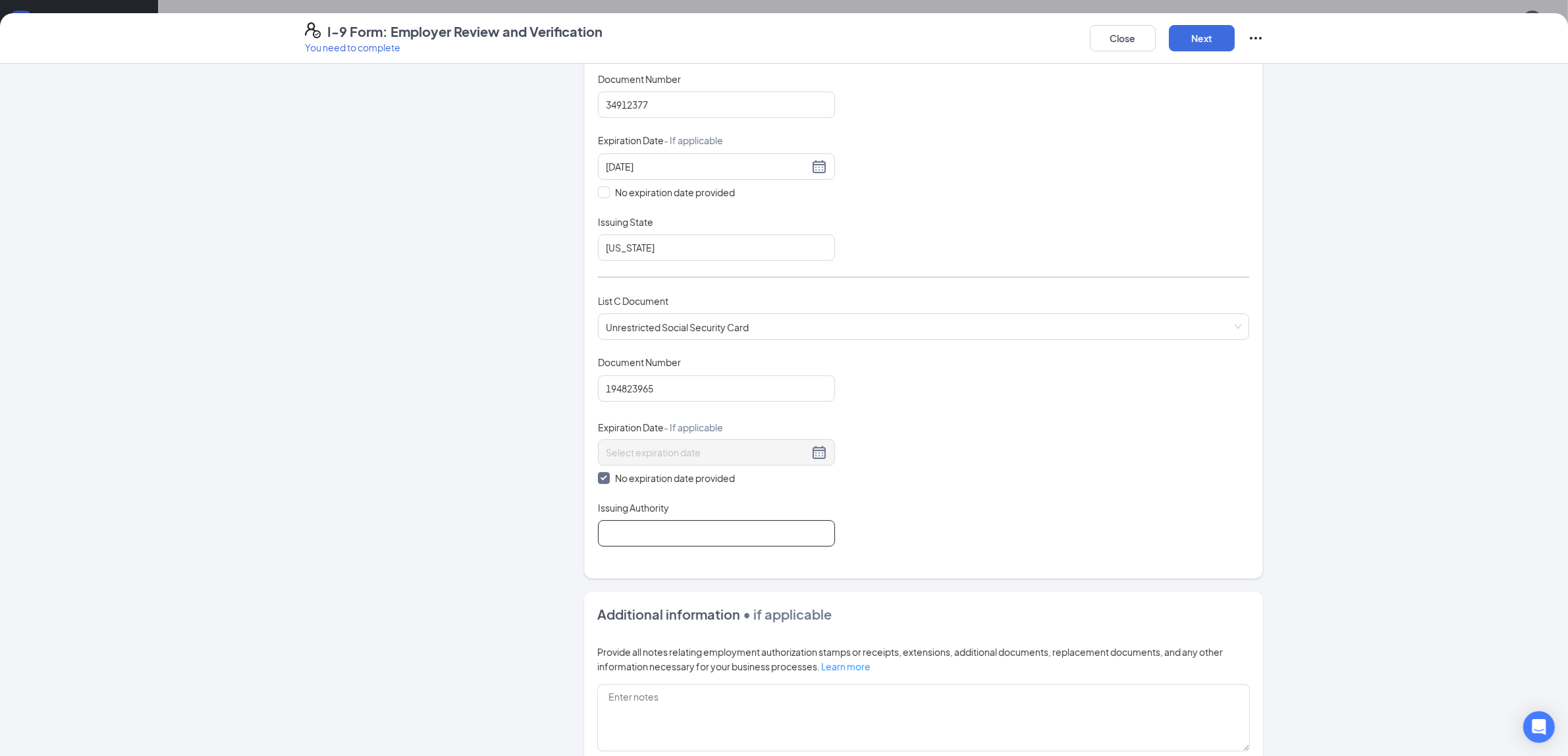
click at [681, 541] on input "Issuing Authority" at bounding box center [716, 534] width 237 height 27
type input "Common Wealth of [US_STATE]"
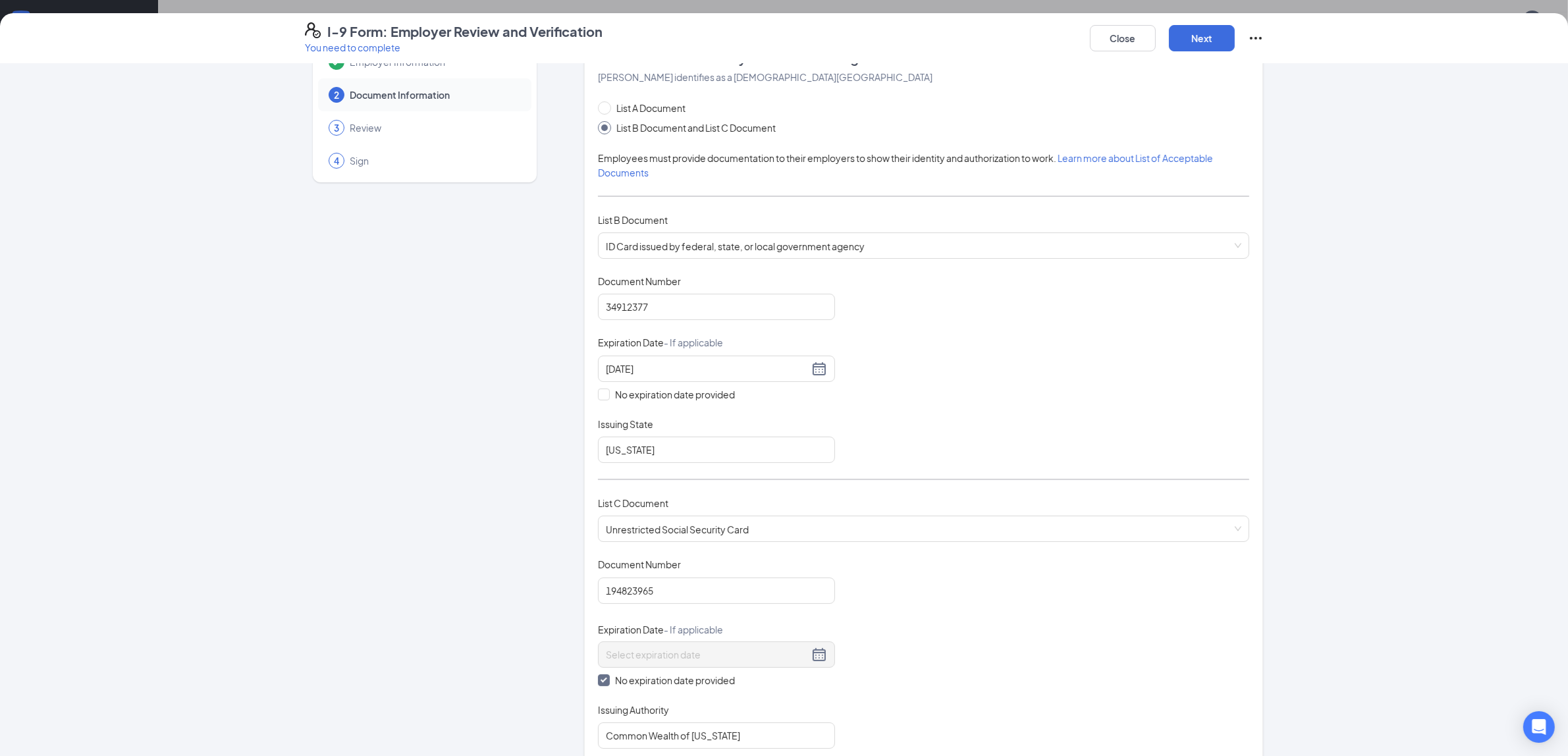
scroll to position [0, 0]
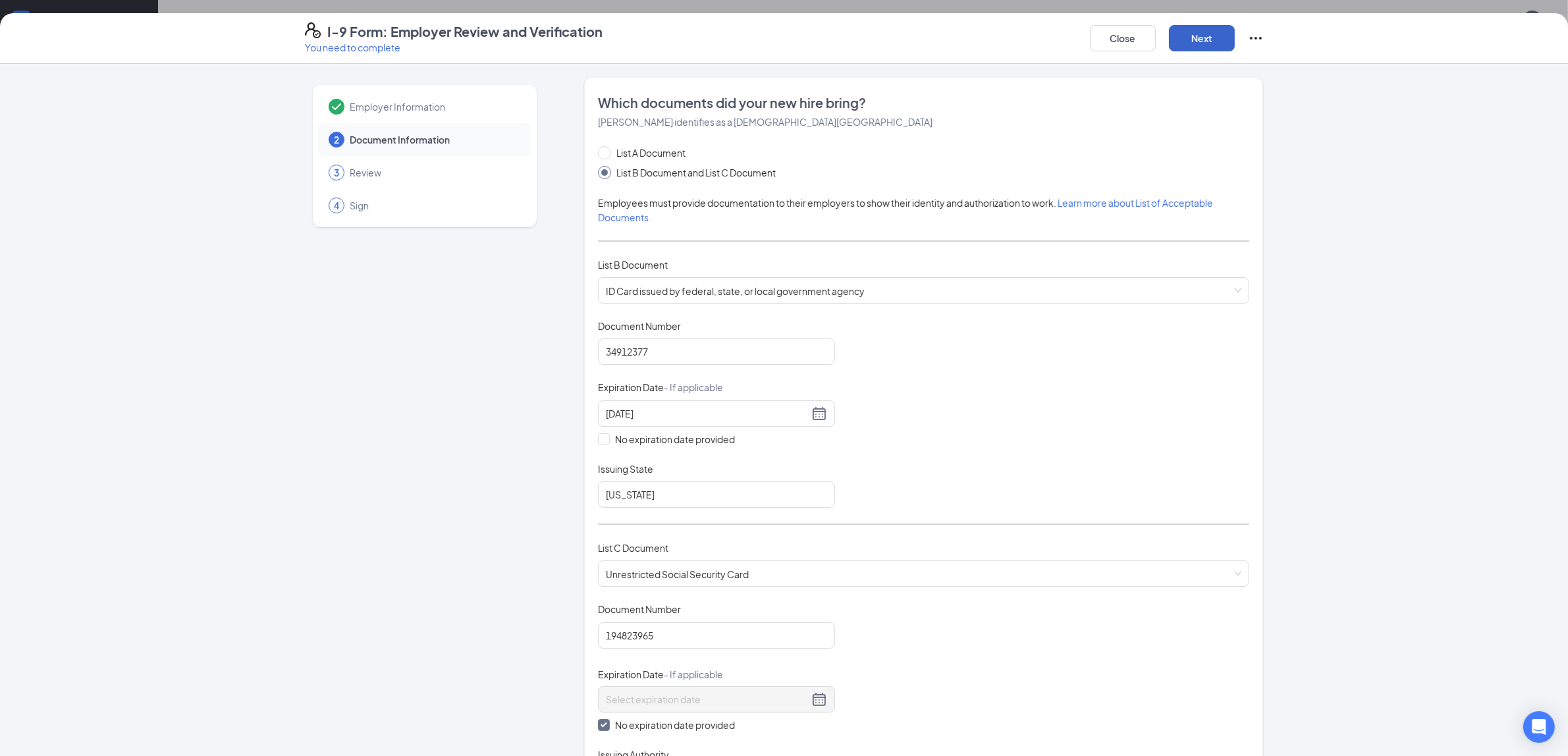
click at [1204, 41] on button "Next" at bounding box center [1202, 38] width 66 height 27
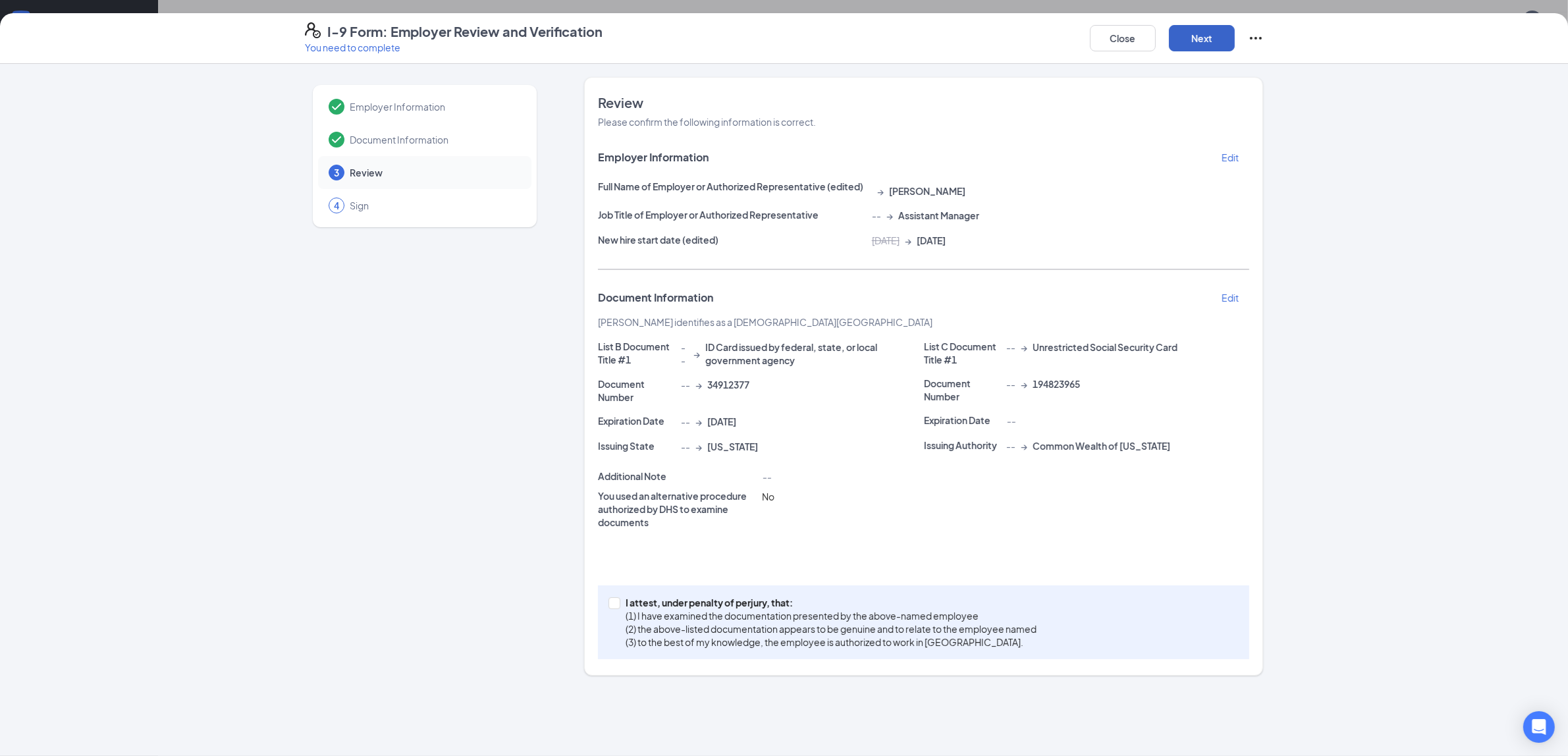
scroll to position [82, 0]
click at [614, 601] on input "I attest, under penalty of [PERSON_NAME], that: (1) I have examined the documen…" at bounding box center [613, 602] width 9 height 9
checkbox input "true"
click at [1207, 37] on button "Next" at bounding box center [1202, 38] width 66 height 27
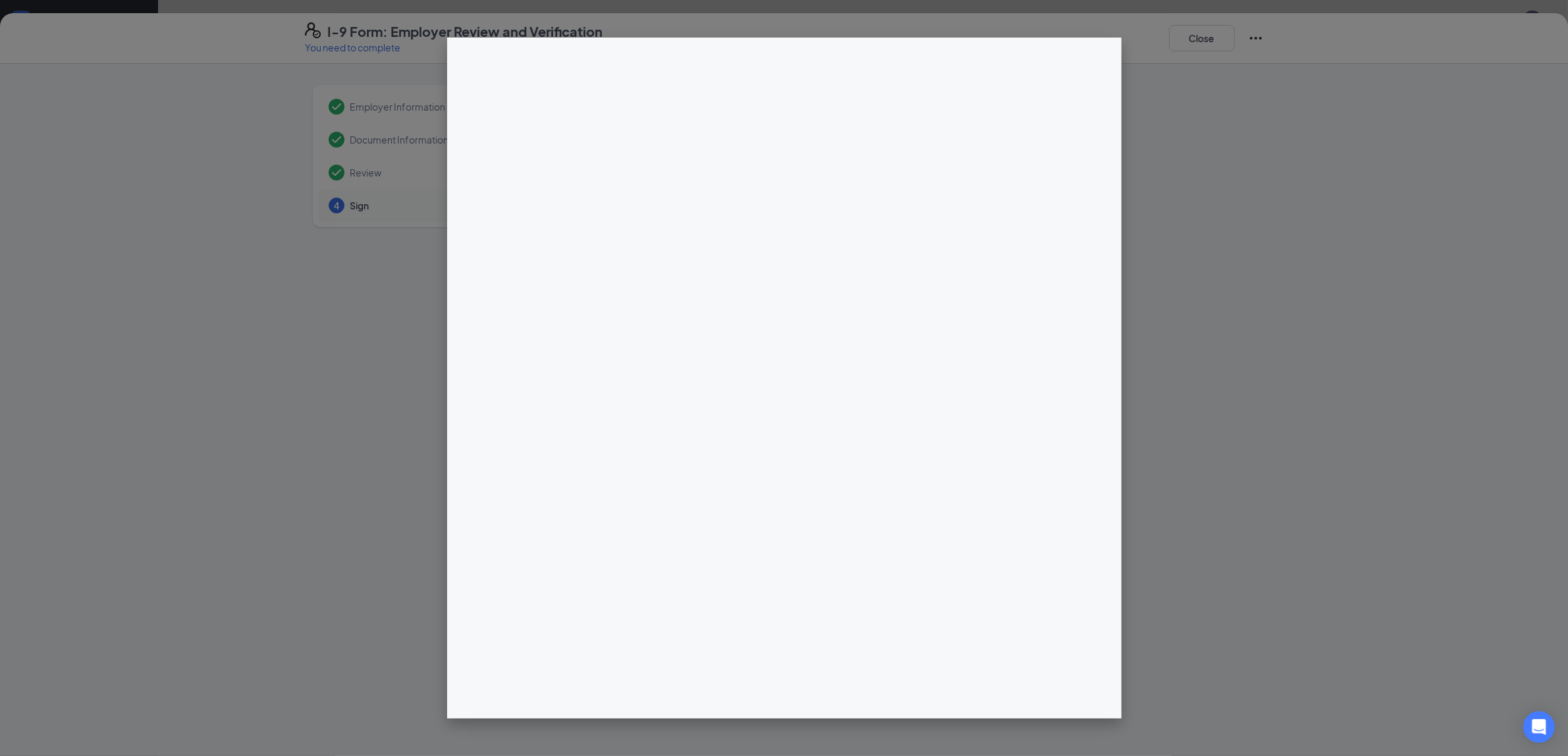
click at [782, 197] on div at bounding box center [923, 340] width 679 height 527
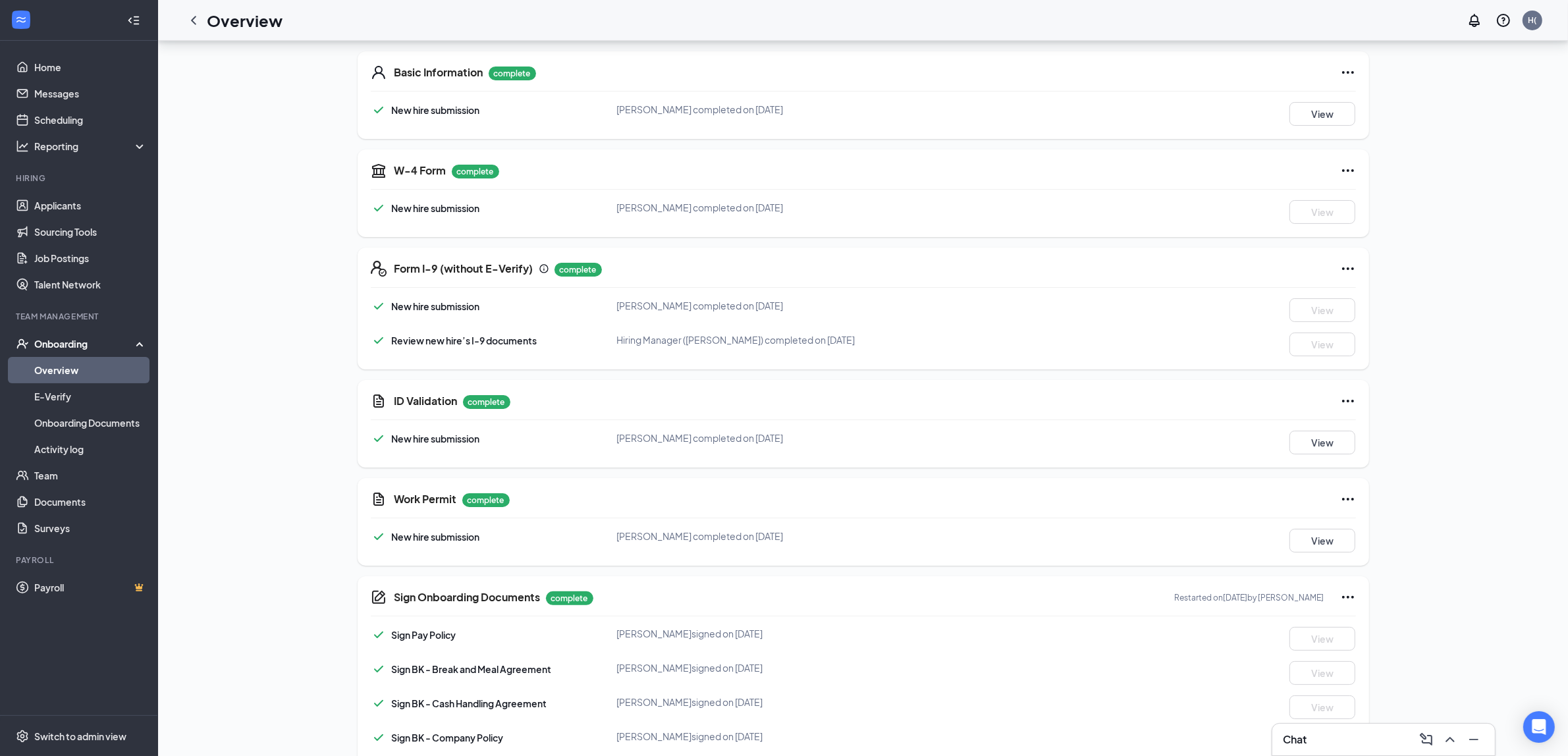
scroll to position [247, 0]
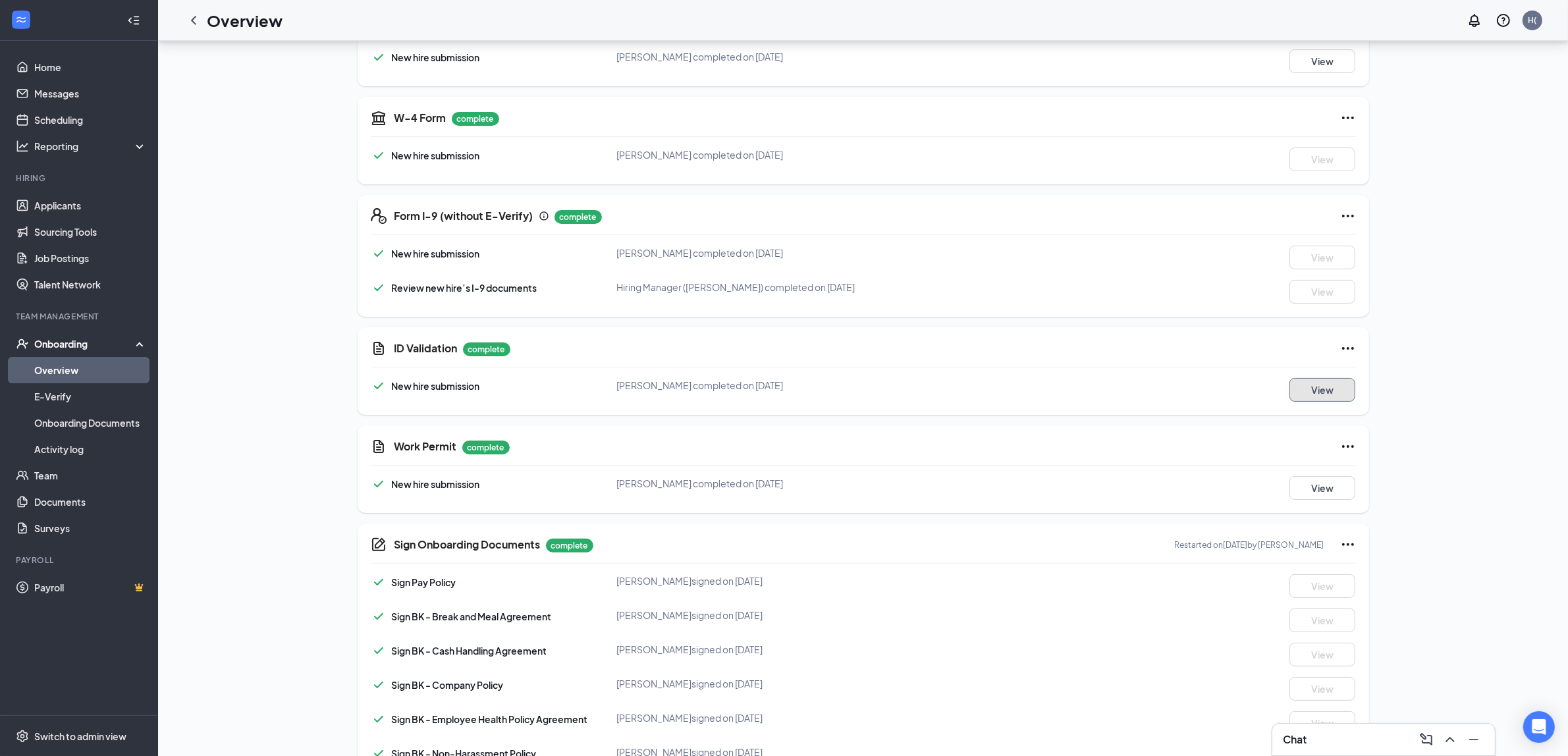
click at [1310, 390] on button "View" at bounding box center [1322, 389] width 66 height 23
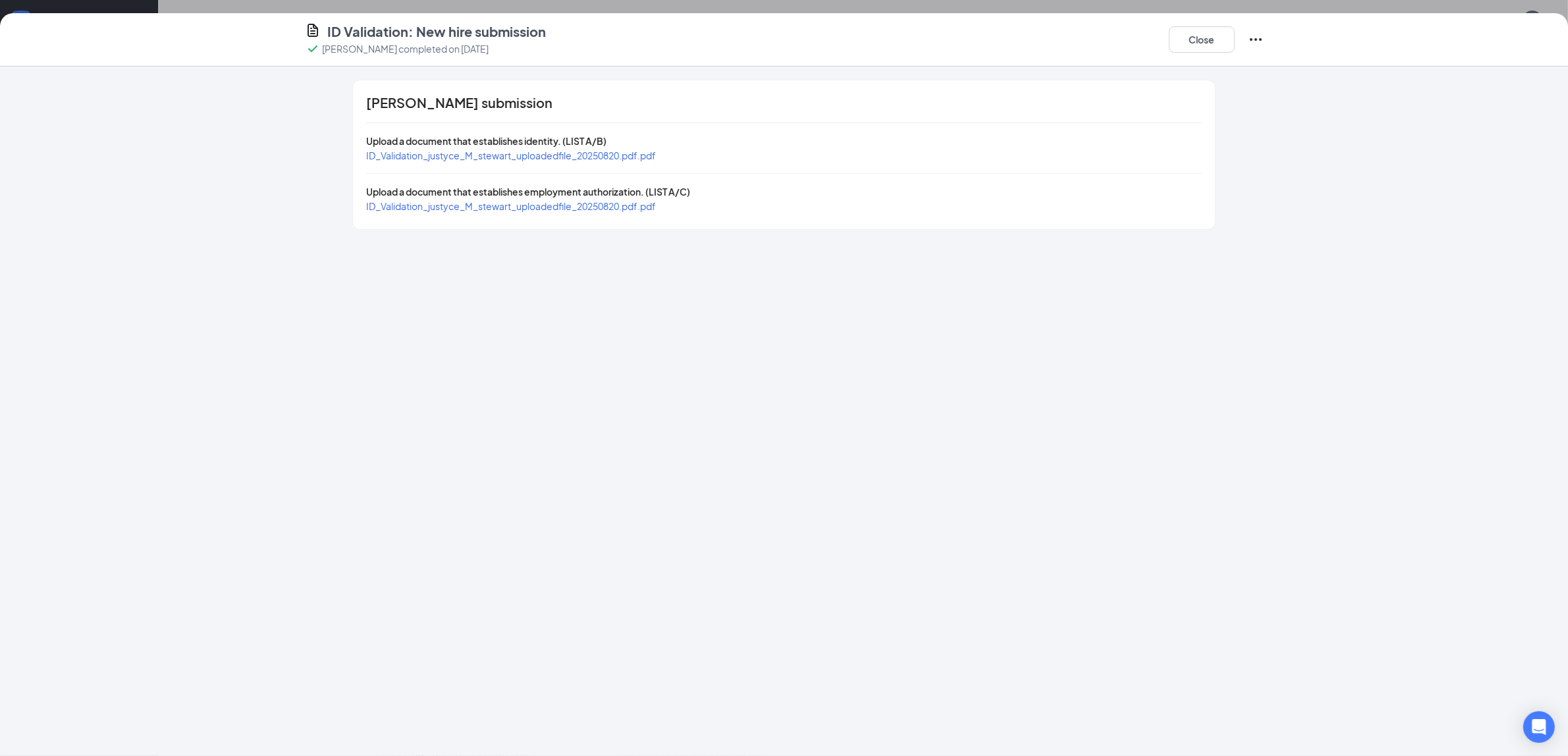
click at [624, 157] on span "ID_Validation_justyce_M_stewart_uploadedfile_20250820.pdf.pdf" at bounding box center [510, 155] width 290 height 12
click at [611, 201] on span "ID_Validation_justyce_M_stewart_uploadedfile_20250820.pdf.pdf" at bounding box center [510, 206] width 290 height 12
click at [1192, 46] on button "Close" at bounding box center [1202, 40] width 66 height 27
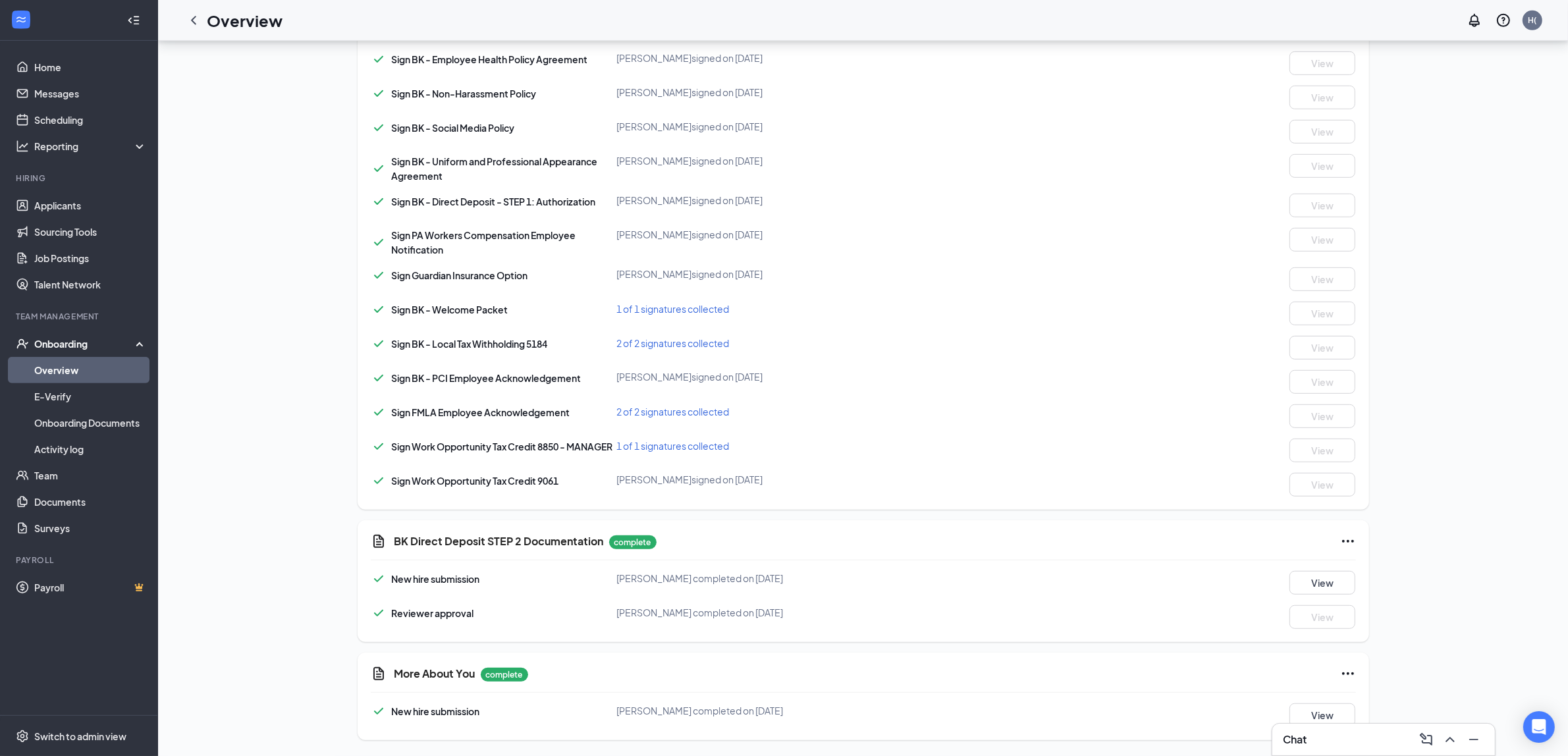
scroll to position [913, 0]
